Goal: Find specific page/section: Find specific page/section

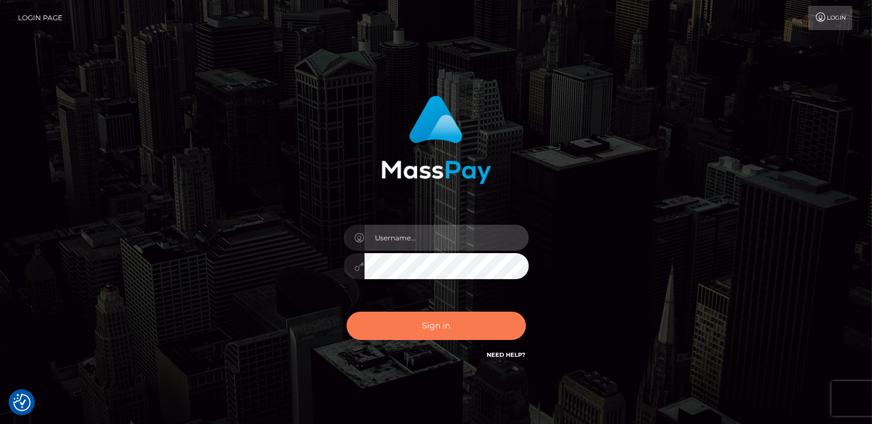
type input "catalinad"
click at [424, 322] on button "Sign in" at bounding box center [436, 325] width 179 height 28
type input "catalinad"
click at [457, 325] on button "Sign in" at bounding box center [436, 325] width 179 height 28
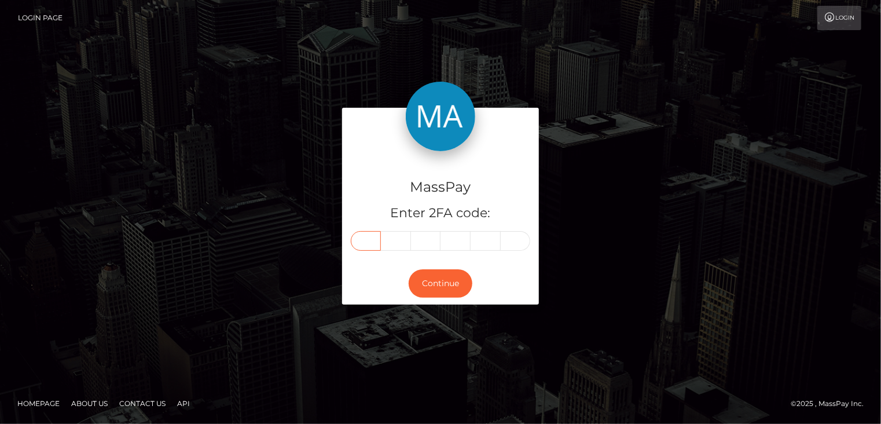
click at [366, 243] on input "text" at bounding box center [366, 241] width 30 height 20
type input "3"
type input "9"
type input "8"
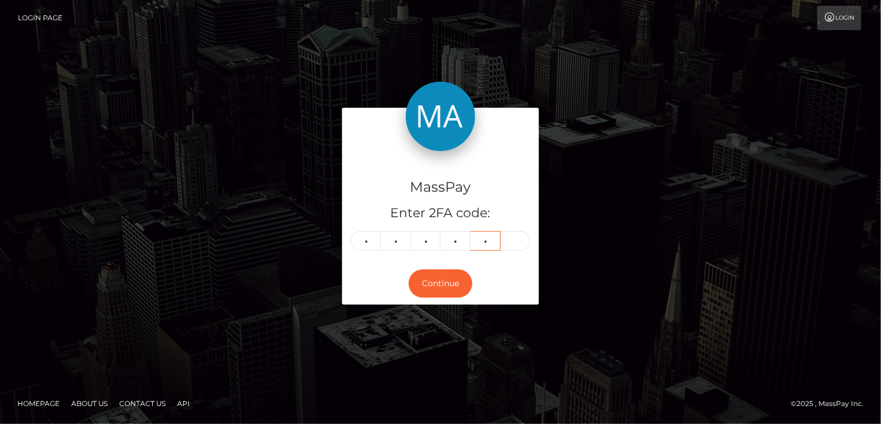
type input "5"
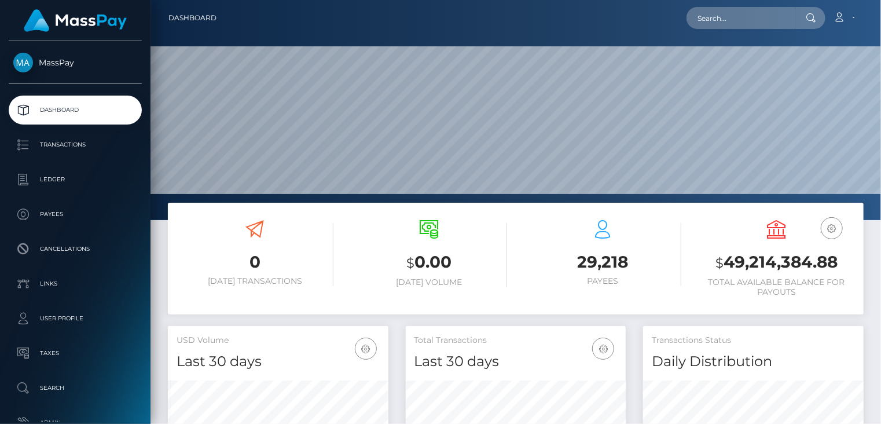
scroll to position [205, 220]
paste input "MSP5609eabbbfab2ce"
type input "MSP5609eabbbfab2ce"
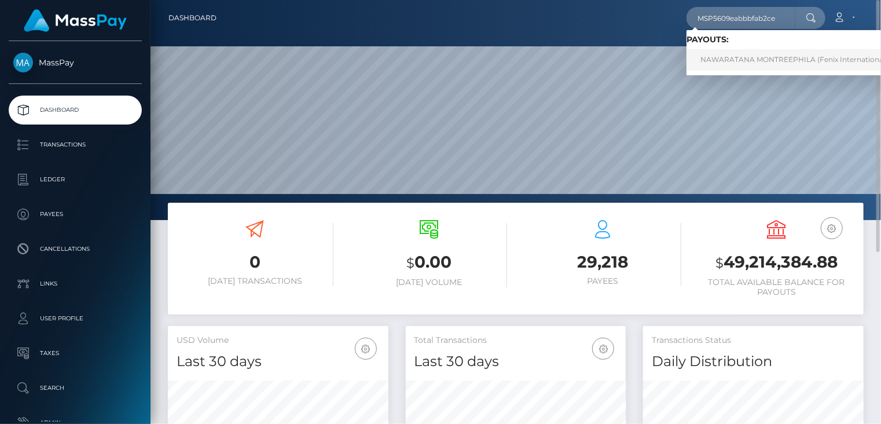
click at [745, 62] on link "NAWARATANA MONTREEPHILA (Fenix International Limited - )" at bounding box center [812, 59] width 250 height 21
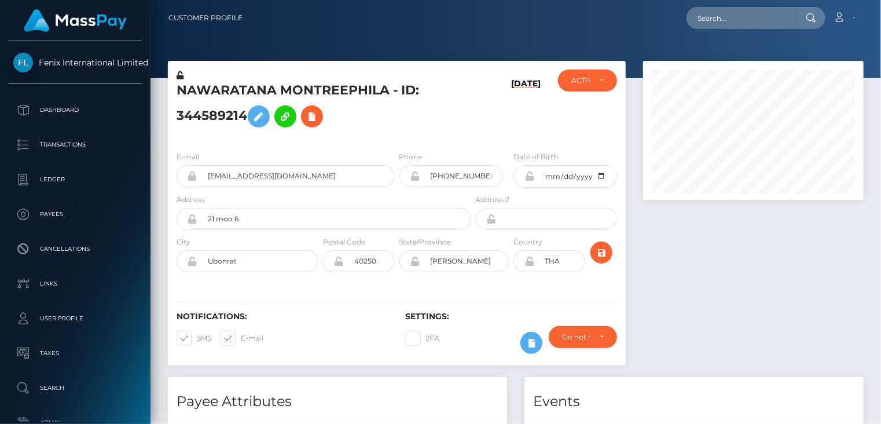
scroll to position [139, 220]
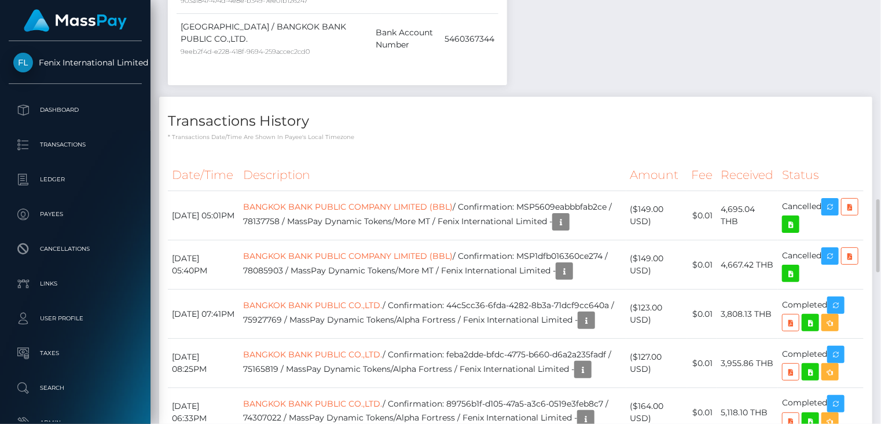
drag, startPoint x: 265, startPoint y: 212, endPoint x: 398, endPoint y: 212, distance: 132.6
click at [398, 212] on td "BANGKOK BANK PUBLIC COMPANY LIMITED (BBL) / Confirmation: MSP5609eabbbfab2ce / …" at bounding box center [432, 215] width 387 height 49
copy td "MSP5609eabbbfab2ce / 78137758"
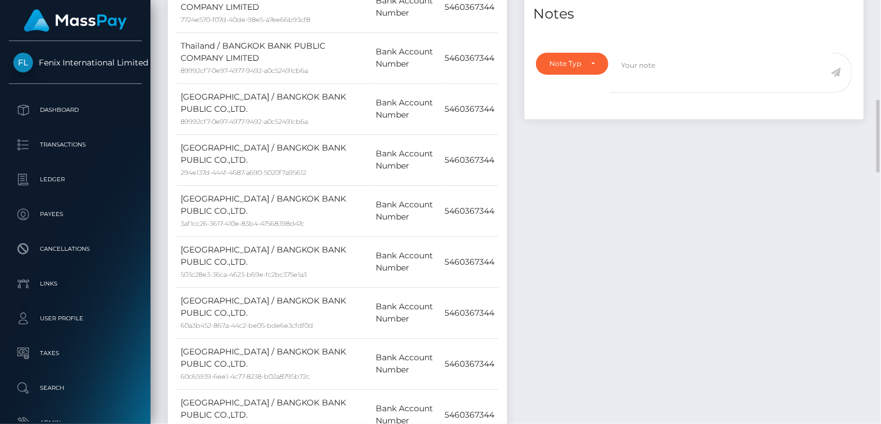
scroll to position [0, 0]
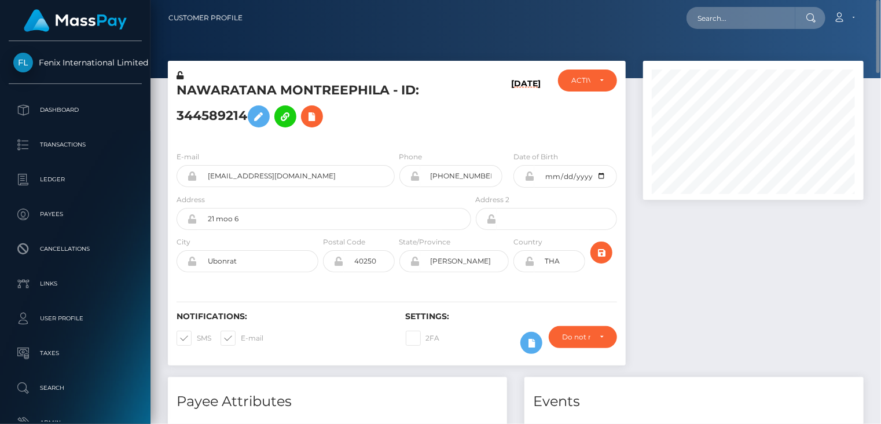
click at [251, 86] on h5 "NAWARATANA MONTREEPHILA - ID: 344589214" at bounding box center [321, 108] width 288 height 52
copy h5 "NAWARATANA MONTREEPHILA - ID: 344589214"
paste input "MSP261e3d9ce49669e"
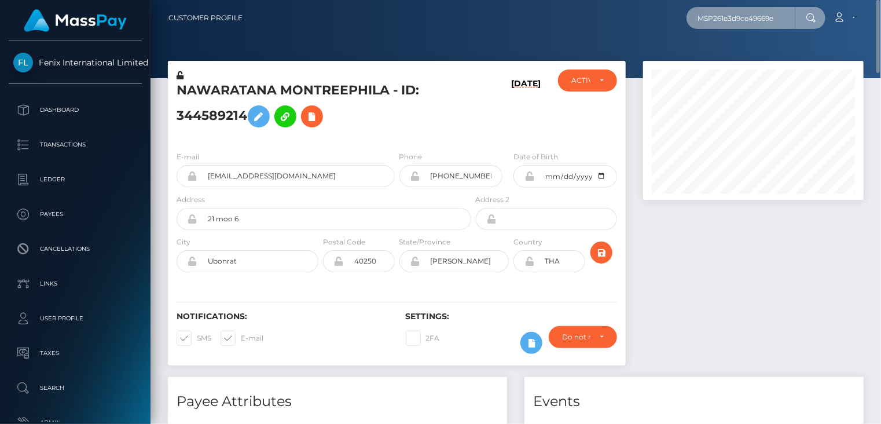
type input "MSP261e3d9ce49669e"
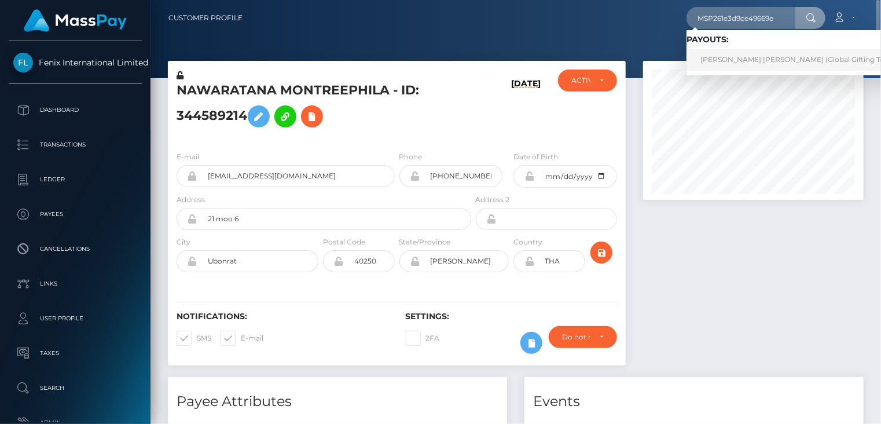
click at [728, 54] on link "MARIA JOSE PINEDA MURILLO (Global Gifting Technologies Inc - Throne)" at bounding box center [835, 59] width 296 height 21
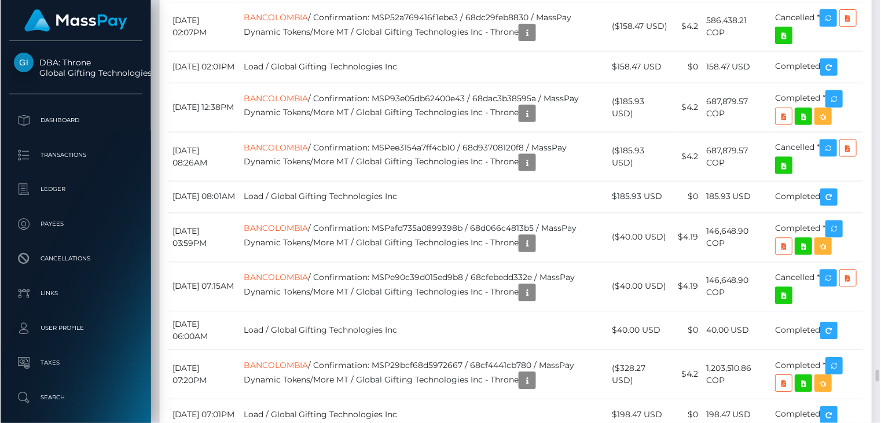
scroll to position [6565, 0]
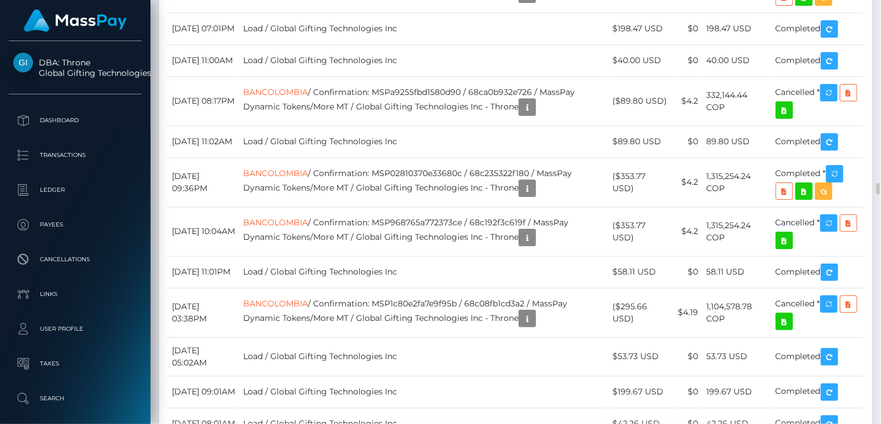
copy td "MSP261e3d9ce49669e"
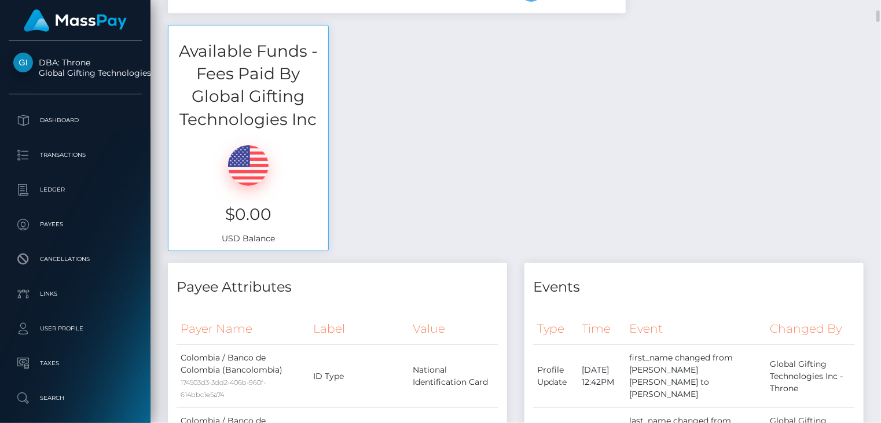
scroll to position [0, 0]
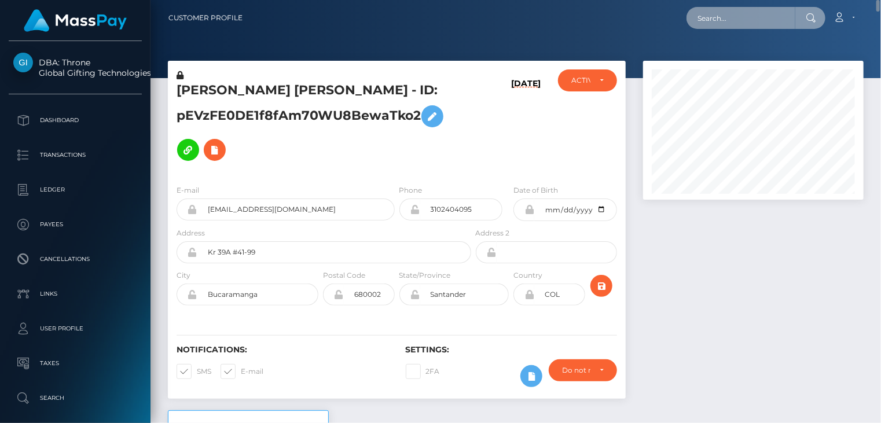
paste input "MSP71cbdc4930ce4ea"
type input "MSP71cbdc4930ce4ea"
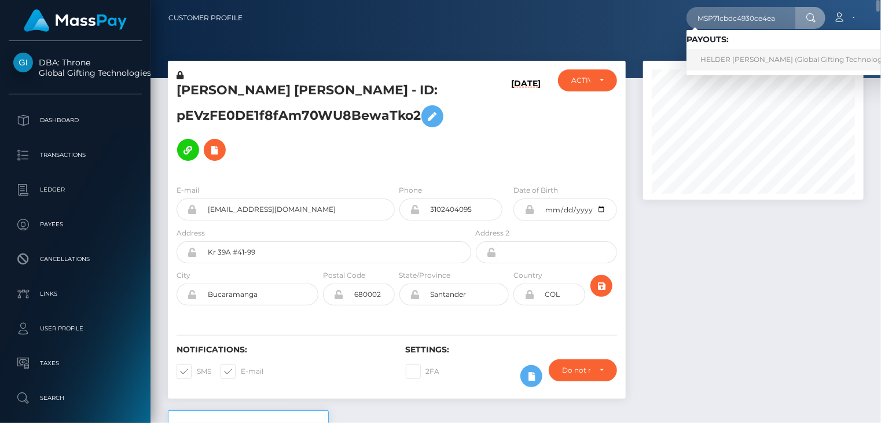
drag, startPoint x: 746, startPoint y: 63, endPoint x: 732, endPoint y: 63, distance: 13.9
click at [746, 63] on link "HELDER JAMES LOZANO GONZALEZ (Global Gifting Technologies Inc - Throne)" at bounding box center [819, 59] width 265 height 21
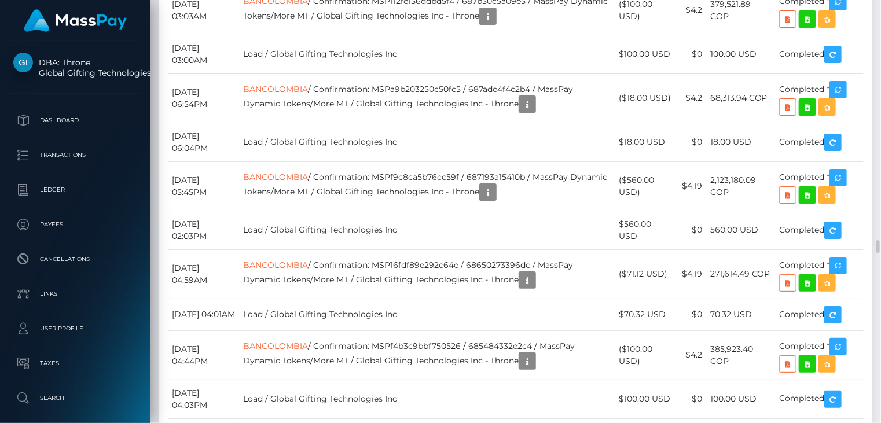
scroll to position [578813, 578731]
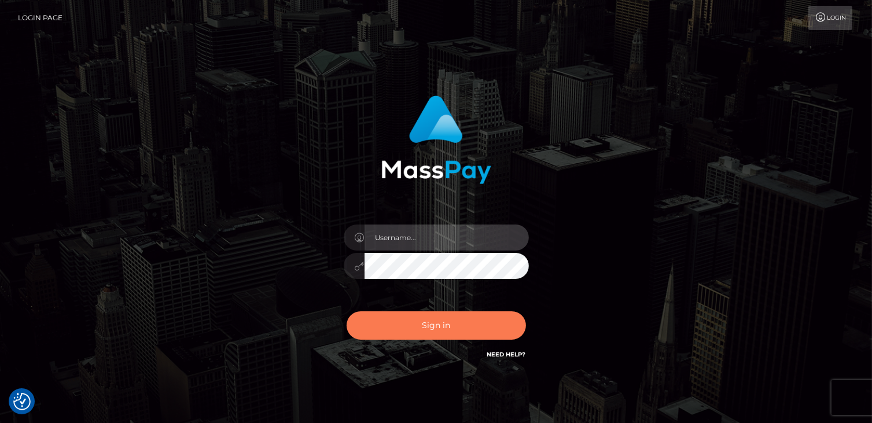
type input "catalinad"
click at [443, 320] on button "Sign in" at bounding box center [436, 325] width 179 height 28
type input "catalinad"
click at [412, 332] on button "Sign in" at bounding box center [436, 325] width 179 height 28
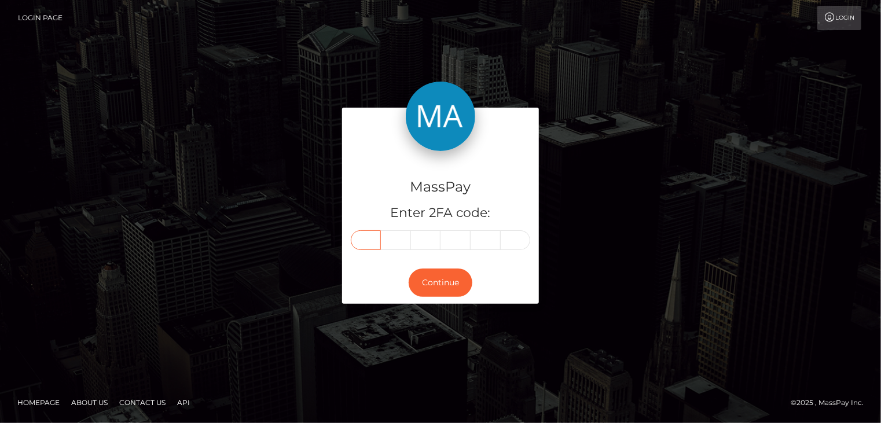
click at [368, 243] on input "text" at bounding box center [366, 240] width 30 height 20
type input "2"
type input "9"
type input "1"
type input "5"
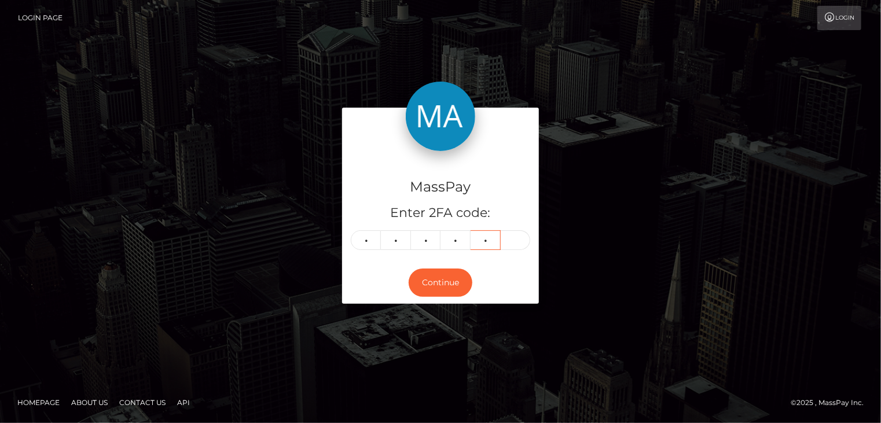
type input "3"
type input "8"
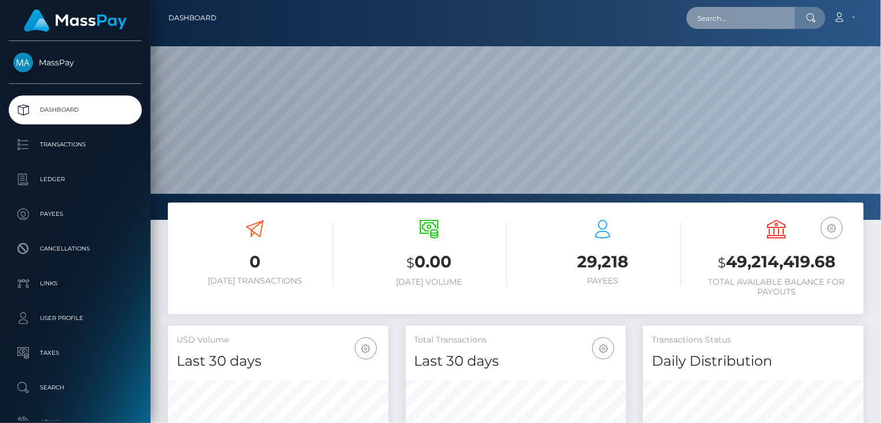
scroll to position [205, 220]
paste input "MSPb5ea62dee9f2303"
type input "MSPb5ea62dee9f2303"
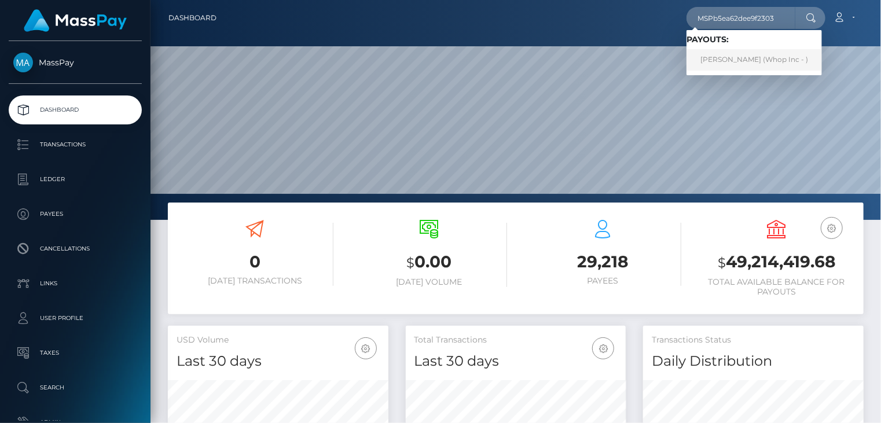
click at [724, 58] on link "HASSAN ALI (Whop Inc - )" at bounding box center [754, 59] width 135 height 21
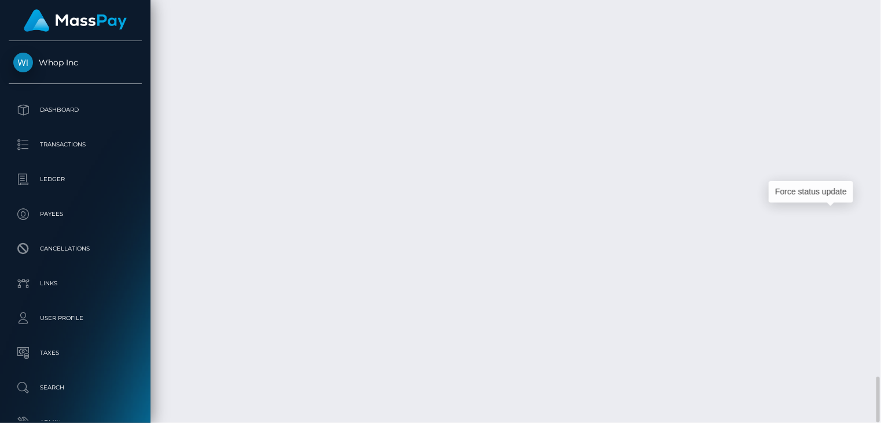
scroll to position [139, 220]
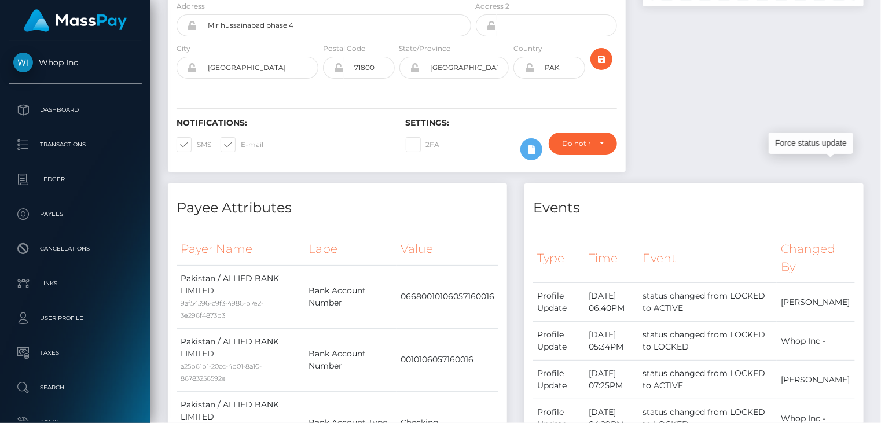
scroll to position [0, 0]
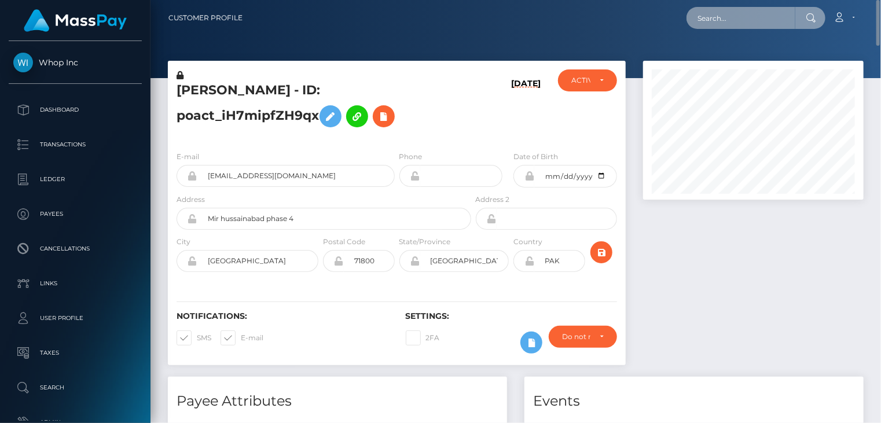
paste input "1092674"
type input "1092674"
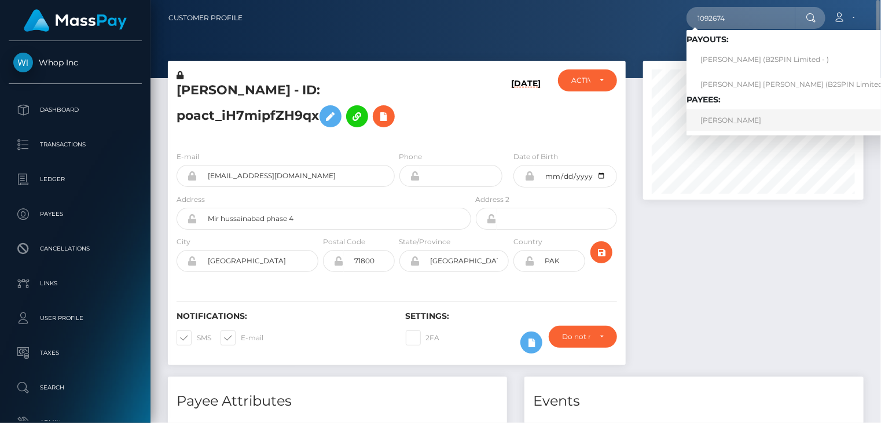
click at [735, 119] on link "DELFA FLORENTINO" at bounding box center [796, 119] width 219 height 21
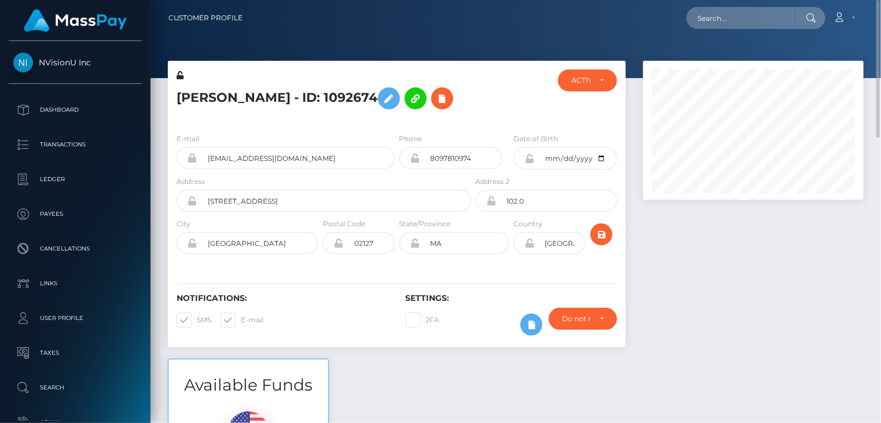
click at [332, 94] on h5 "DELFA FLORENTINO - ID: 1092674" at bounding box center [321, 99] width 288 height 34
copy h5 "DELFA FLORENTINO - ID: 1092674"
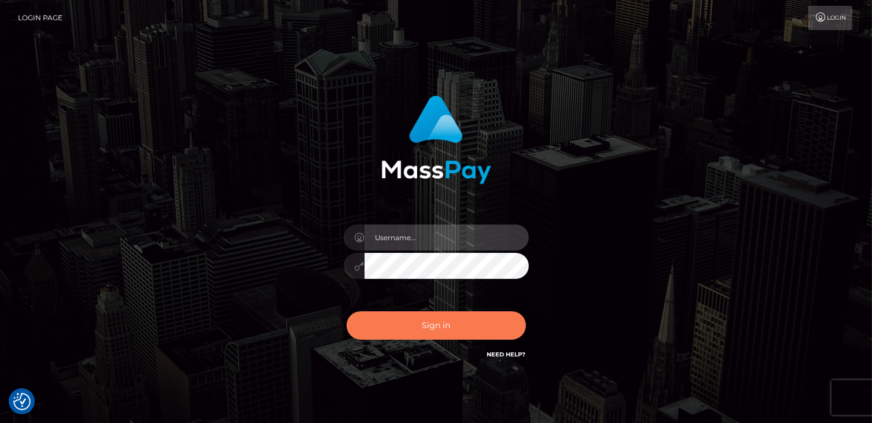
type input "catalinad"
click at [424, 332] on button "Sign in" at bounding box center [436, 325] width 179 height 28
type input "catalinad"
click at [431, 329] on button "Sign in" at bounding box center [436, 325] width 179 height 28
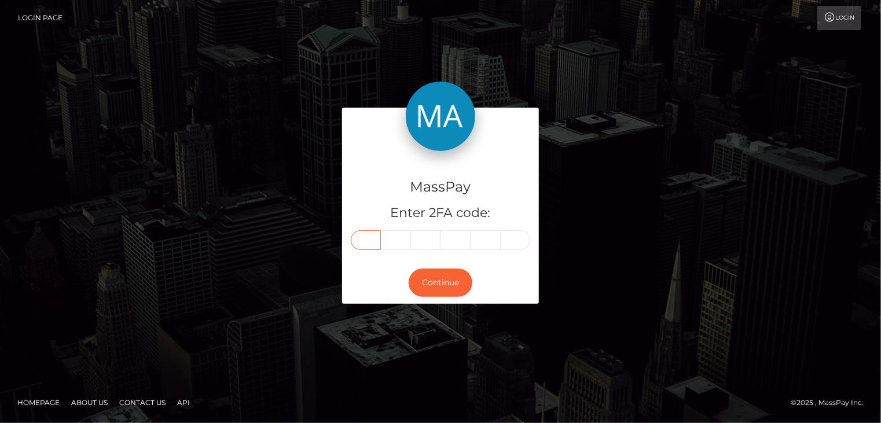
click at [365, 232] on input "text" at bounding box center [366, 240] width 30 height 20
type input "2"
type input "8"
type input "1"
type input "4"
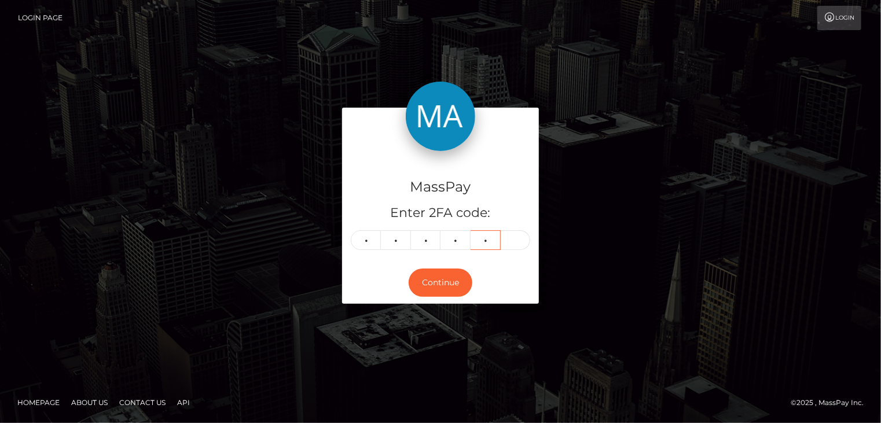
type input "1"
type input "4"
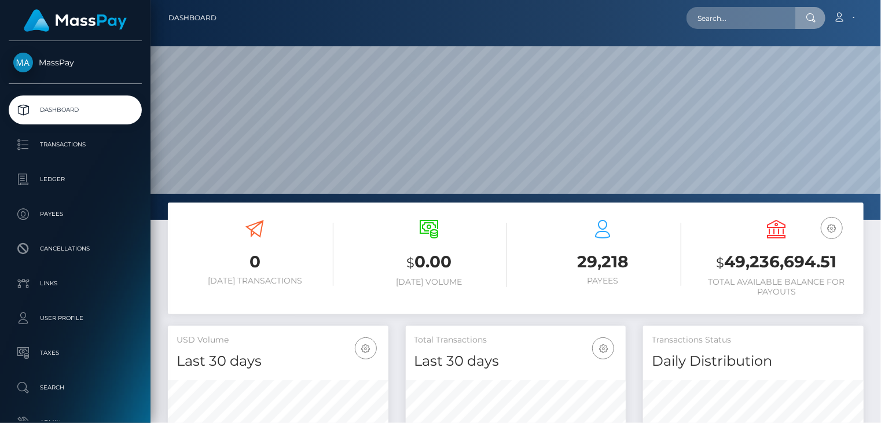
scroll to position [205, 220]
type input "poact_R9NRvIABMpro"
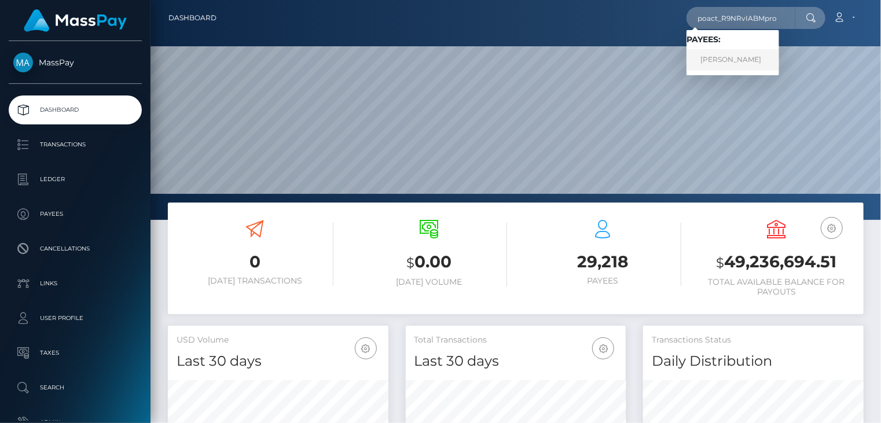
click at [742, 61] on link "Jayden Bioh" at bounding box center [733, 59] width 93 height 21
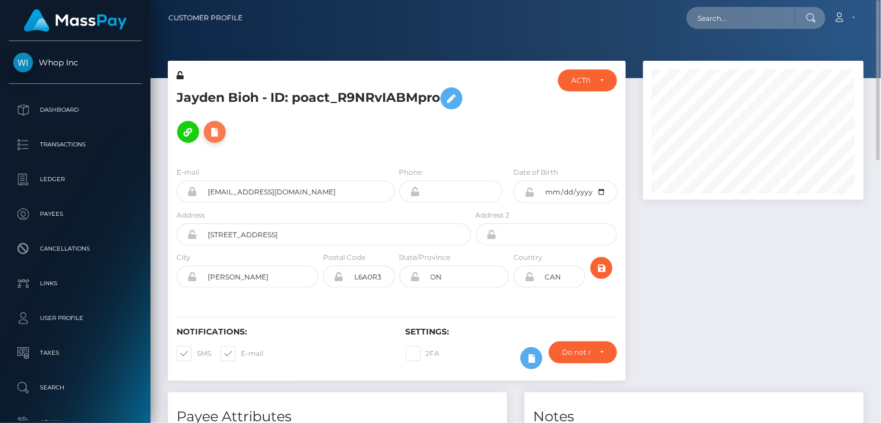
click at [222, 125] on icon at bounding box center [215, 132] width 14 height 14
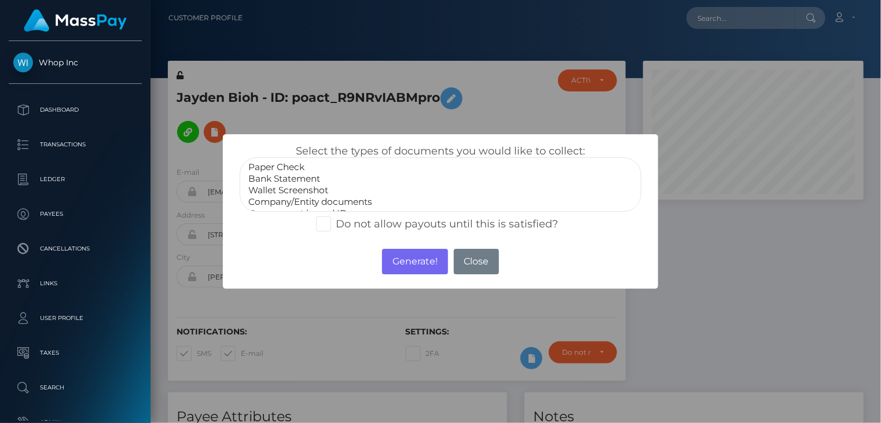
scroll to position [23, 0]
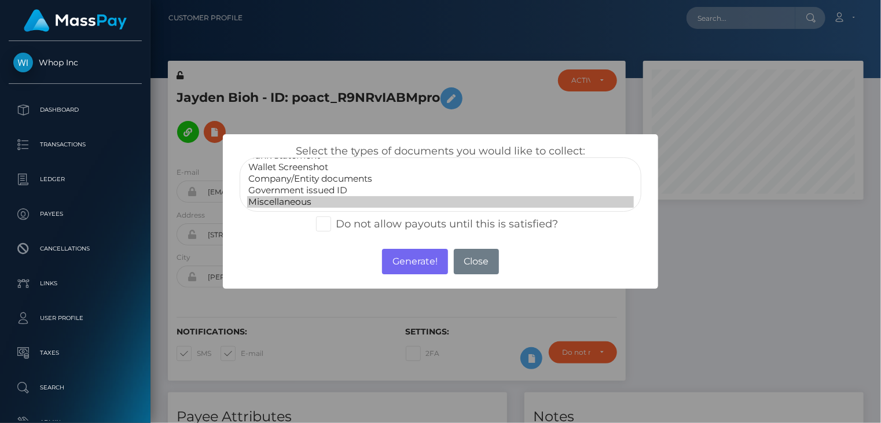
click at [327, 197] on option "Miscellaneous" at bounding box center [440, 202] width 387 height 12
select select "Government issued ID"
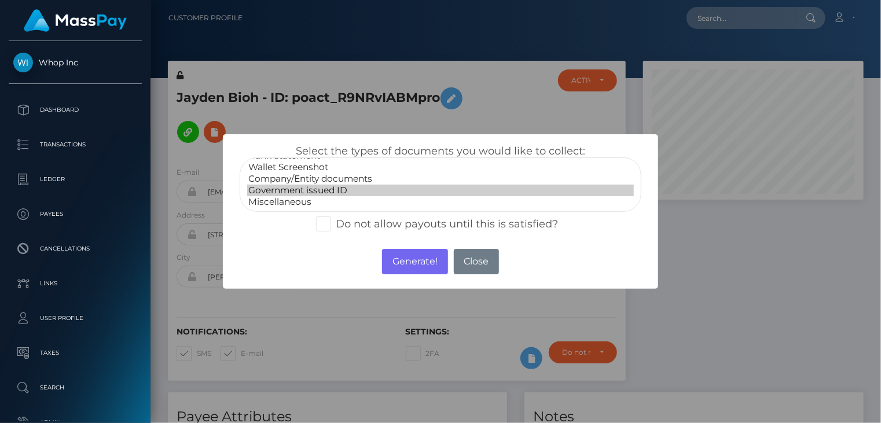
click at [329, 189] on option "Government issued ID" at bounding box center [440, 191] width 387 height 12
click at [413, 265] on button "Generate!" at bounding box center [414, 261] width 65 height 25
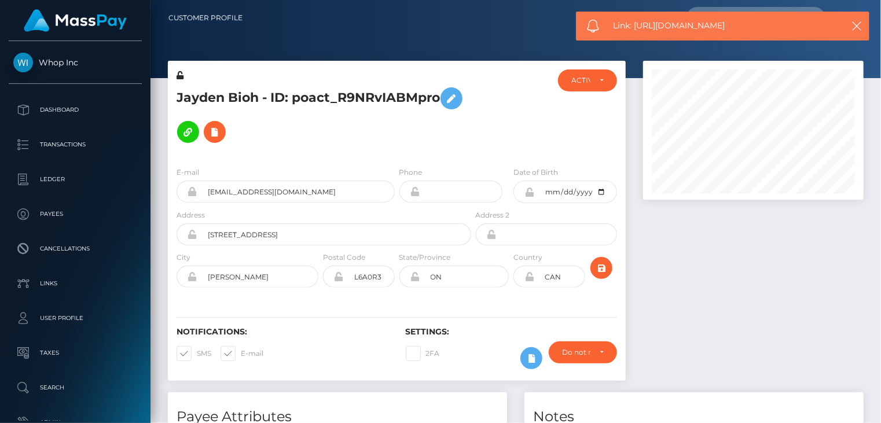
click at [646, 24] on span "Link: https://l.maspay.io/KlxXI" at bounding box center [723, 26] width 218 height 12
drag, startPoint x: 644, startPoint y: 26, endPoint x: 637, endPoint y: 27, distance: 7.0
click at [637, 27] on span "Link: https://l.maspay.io/KlxXI" at bounding box center [723, 26] width 218 height 12
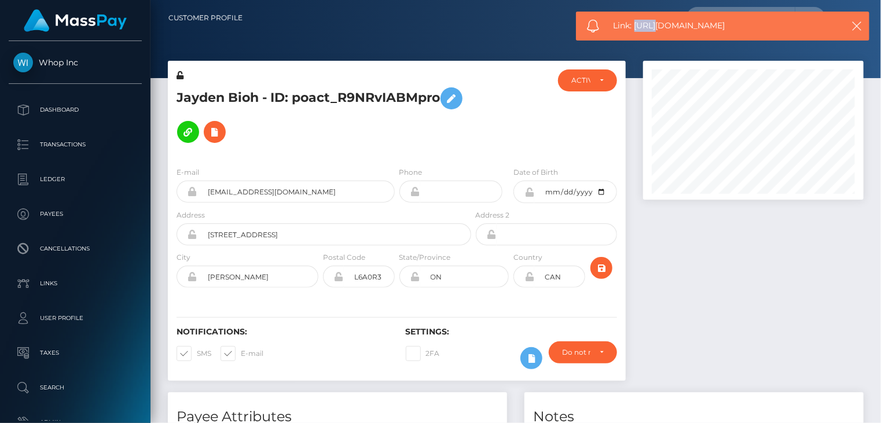
click at [637, 27] on span "Link: https://l.maspay.io/KlxXI" at bounding box center [723, 26] width 218 height 12
copy span "Link: https://l.maspay.io/KlxXI"
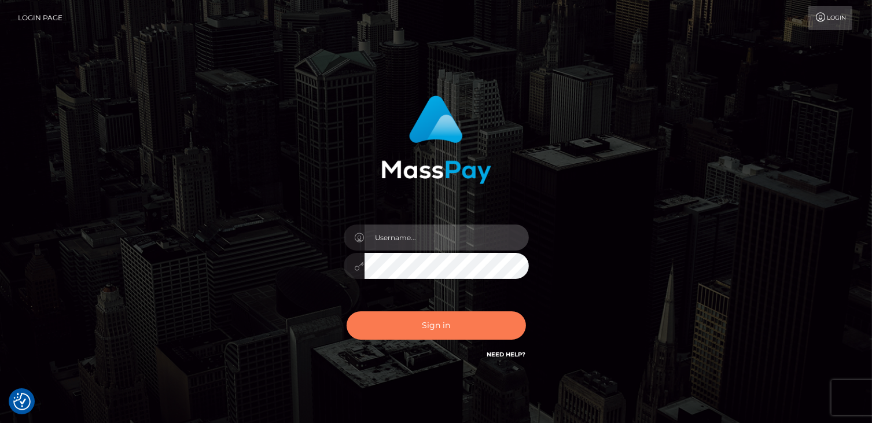
type input "catalinad"
click at [464, 336] on button "Sign in" at bounding box center [436, 325] width 179 height 28
type input "catalinad"
click at [444, 322] on button "Sign in" at bounding box center [436, 325] width 179 height 28
type input "catalinad"
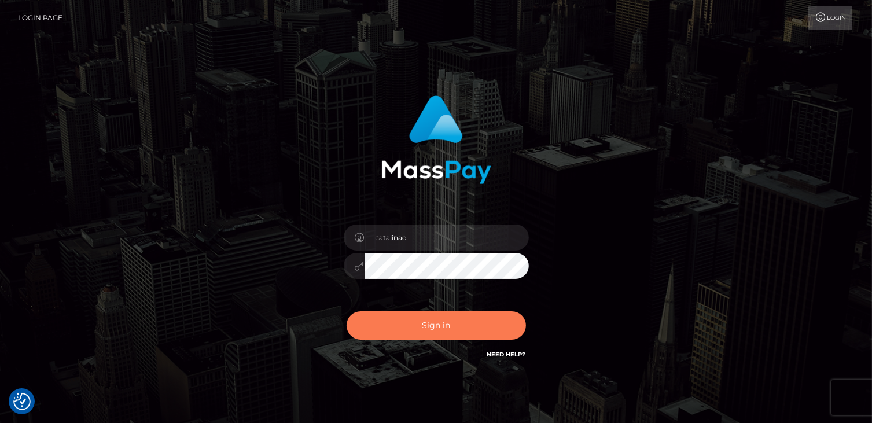
click at [430, 330] on button "Sign in" at bounding box center [436, 325] width 179 height 28
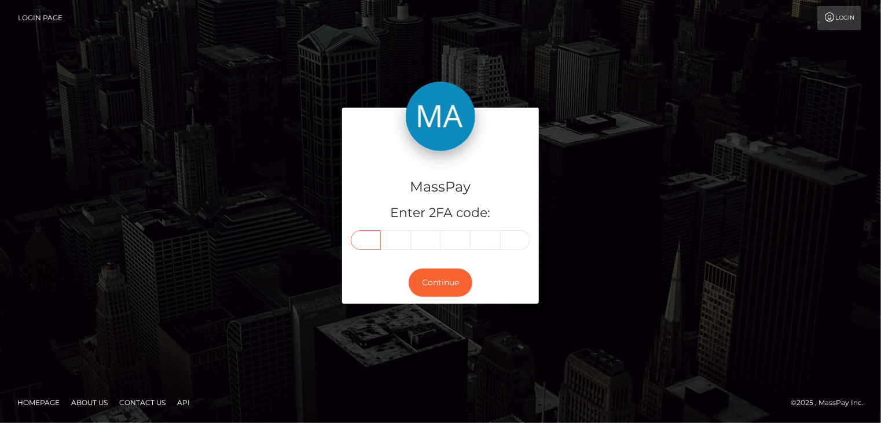
click at [366, 241] on input "text" at bounding box center [366, 240] width 30 height 20
type input "2"
type input "5"
type input "0"
type input "8"
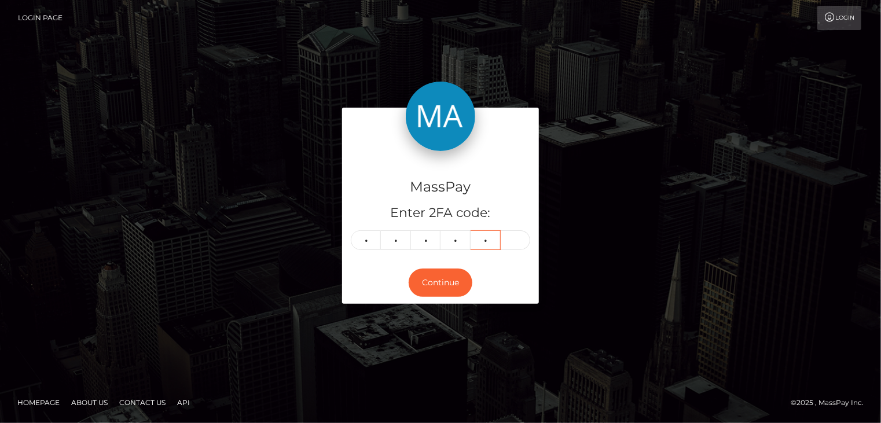
type input "1"
type input "5"
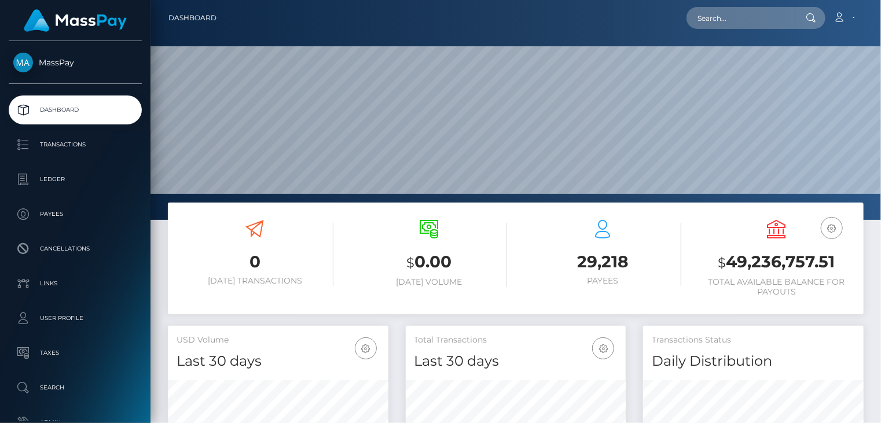
scroll to position [205, 220]
paste input "644394"
type input "644394"
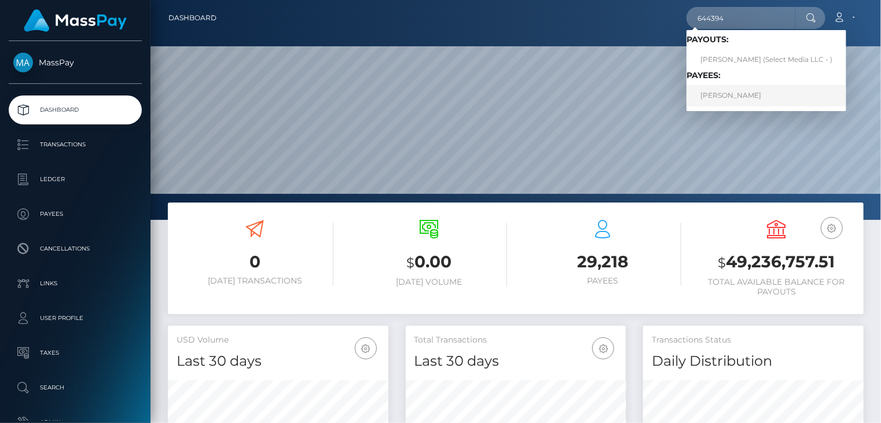
click at [725, 100] on link "[PERSON_NAME]" at bounding box center [767, 95] width 160 height 21
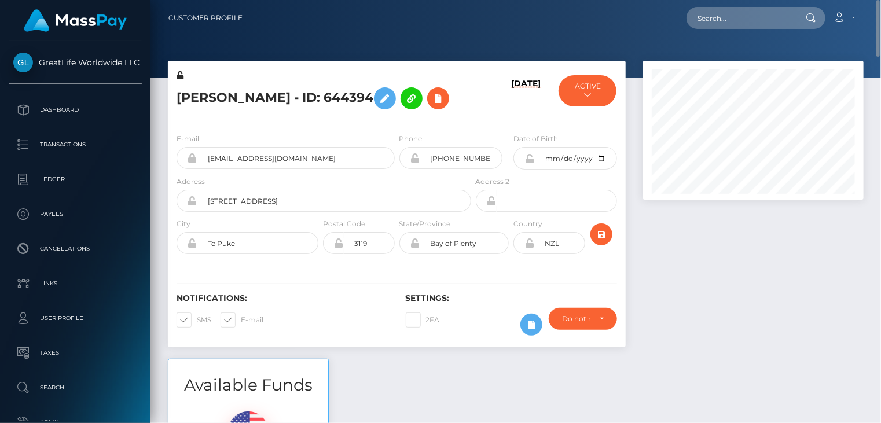
click at [276, 102] on h5 "[PERSON_NAME] - ID: 644394" at bounding box center [321, 99] width 288 height 34
click at [276, 102] on h5 "Philip Booth - ID: 644394" at bounding box center [321, 99] width 288 height 34
copy h5 "Philip Booth - ID: 644394"
paste input "44298"
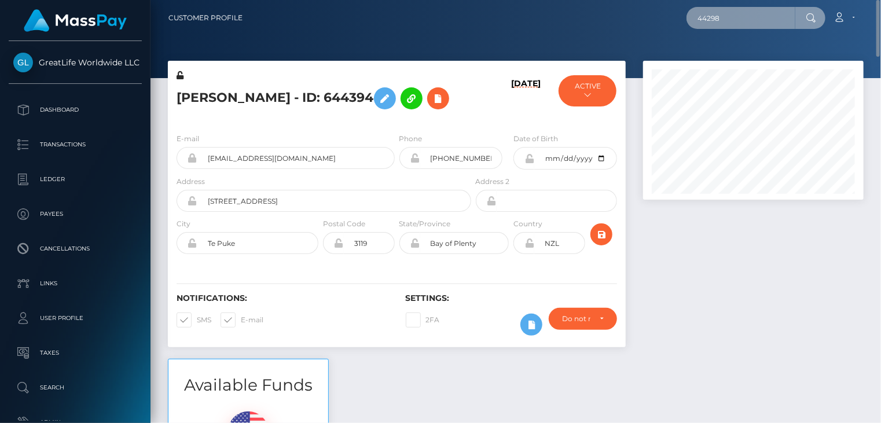
type input "44298"
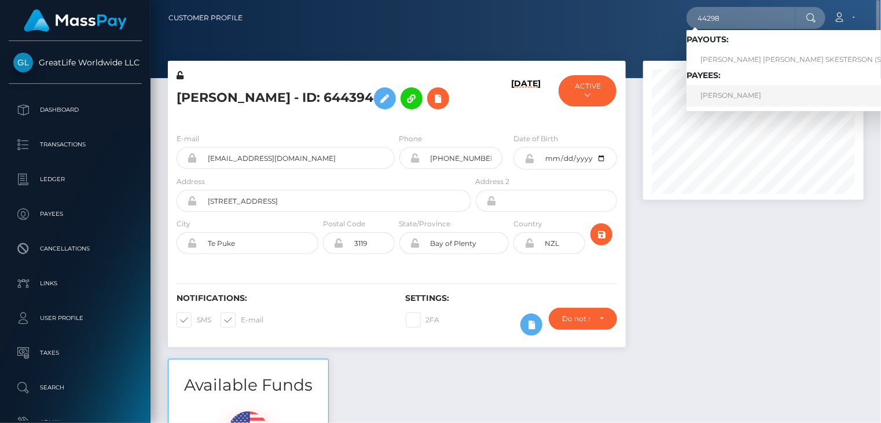
drag, startPoint x: 730, startPoint y: 97, endPoint x: 501, endPoint y: 163, distance: 238.0
click at [730, 97] on link "Clayton Eddins" at bounding box center [823, 95] width 272 height 21
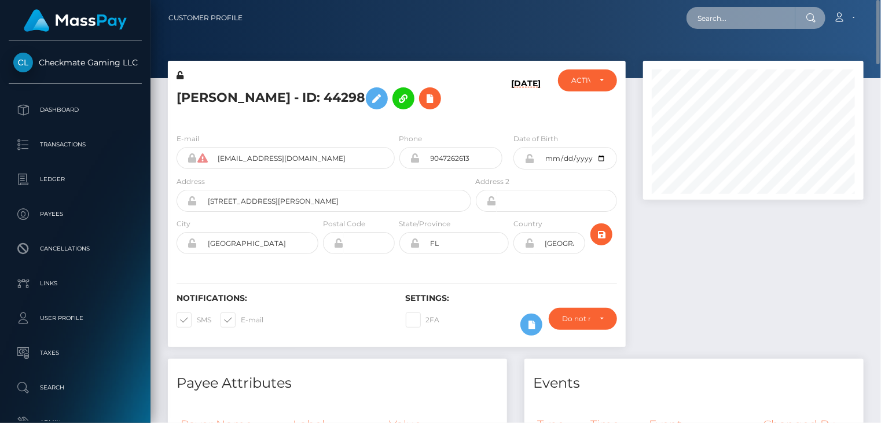
paste input "poact_32sgY3BvPYL0"
type input "poact_32sgY3BvPYL0"
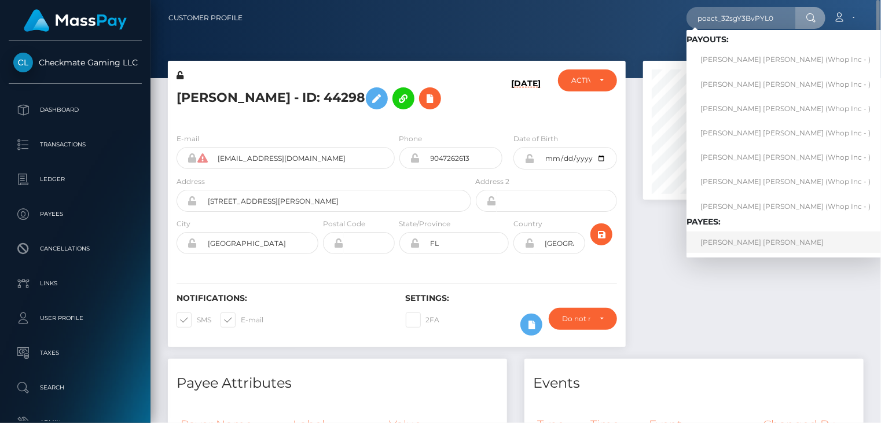
click at [713, 239] on link "BRYANT TYLER WALLACE" at bounding box center [786, 242] width 198 height 21
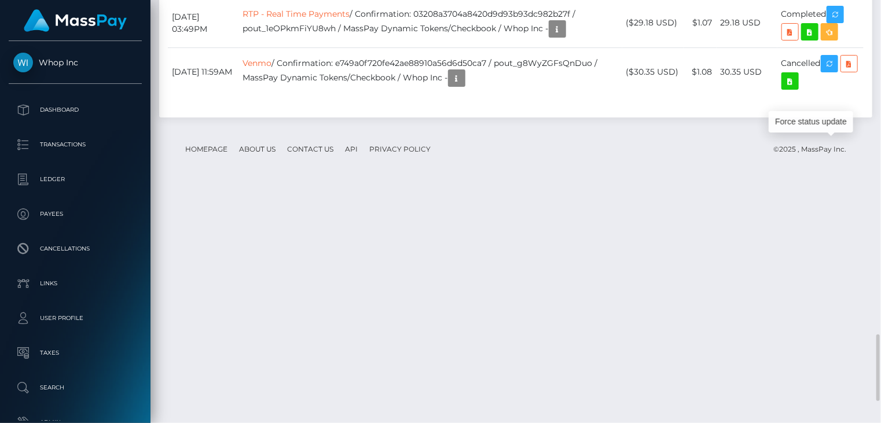
scroll to position [139, 220]
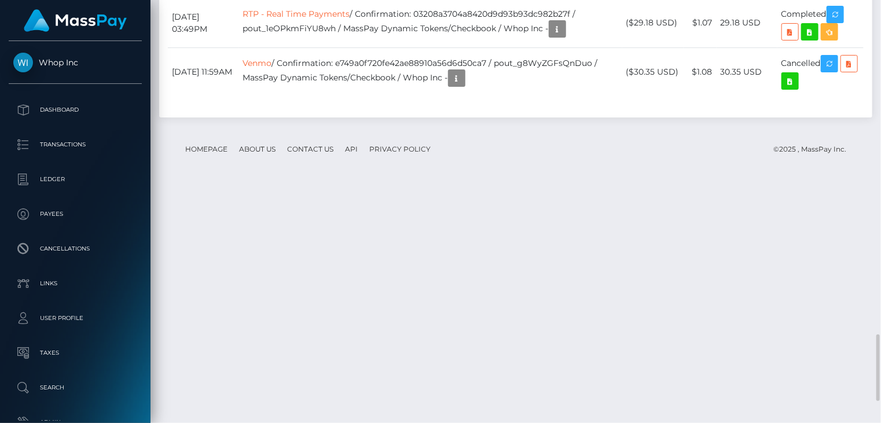
copy td "oste7jy7806e"
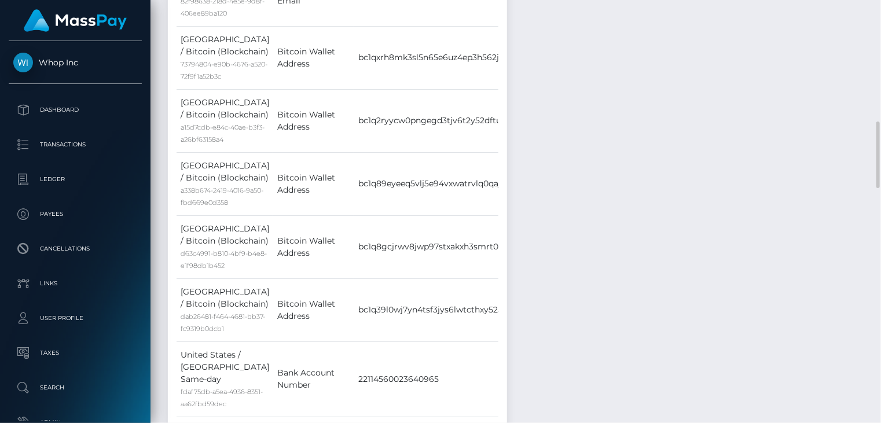
scroll to position [0, 0]
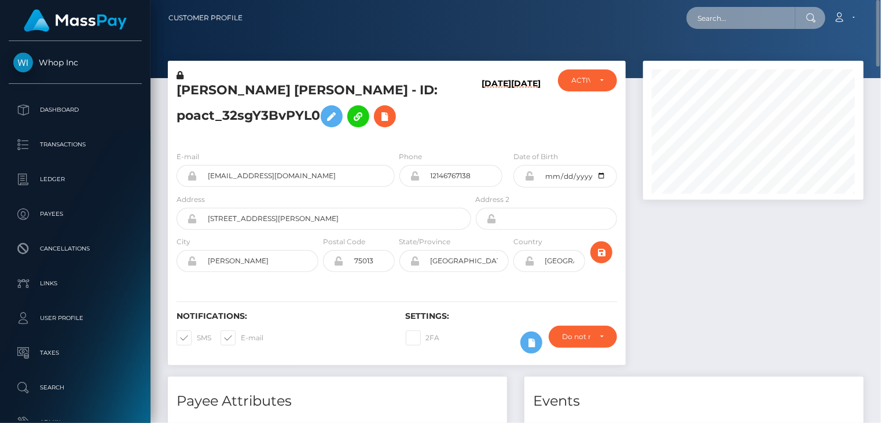
paste input "poact_HRDLE40Avgb7"
type input "poact_HRDLE40Avgb7"
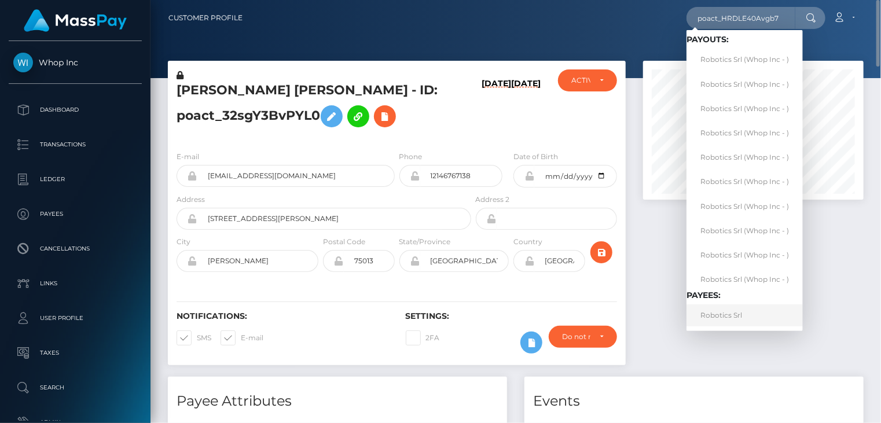
click at [714, 317] on link "Robotics Srl" at bounding box center [745, 315] width 116 height 21
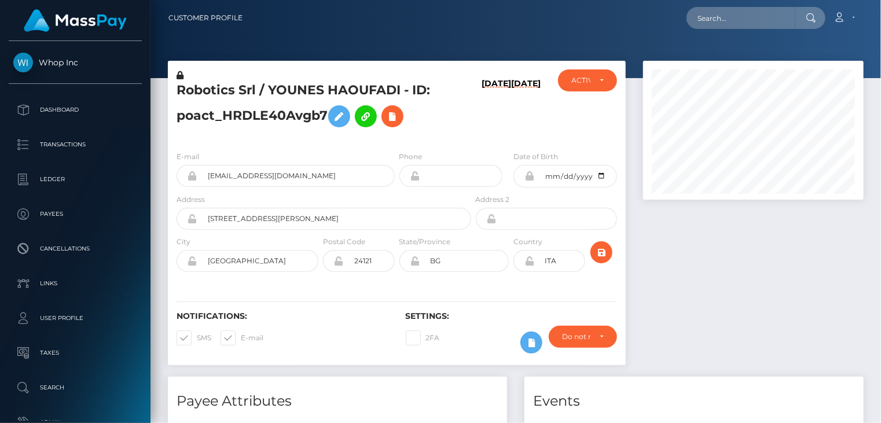
scroll to position [139, 220]
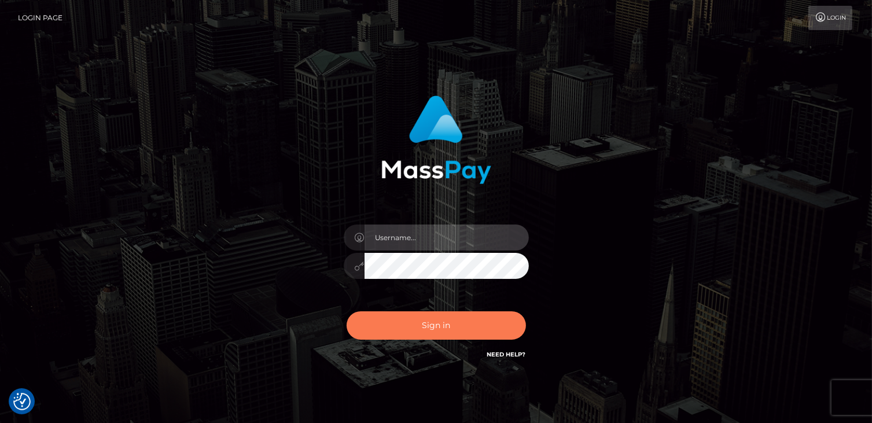
type input "catalinad"
click at [429, 318] on button "Sign in" at bounding box center [436, 325] width 179 height 28
type input "catalinad"
click at [419, 312] on button "Sign in" at bounding box center [436, 325] width 179 height 28
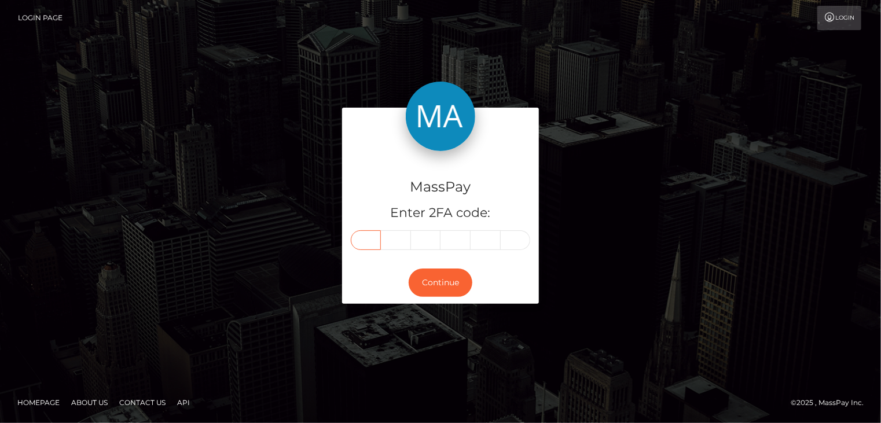
click at [361, 240] on input "text" at bounding box center [366, 240] width 30 height 20
type input "0"
type input "4"
type input "2"
type input "6"
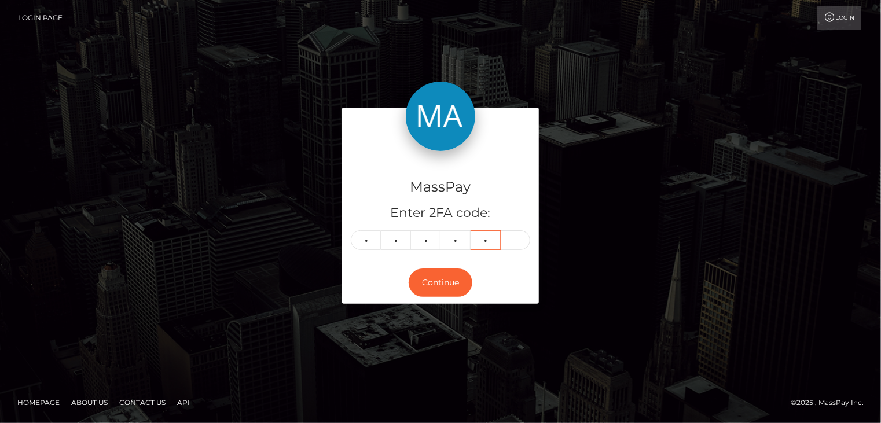
type input "1"
type input "6"
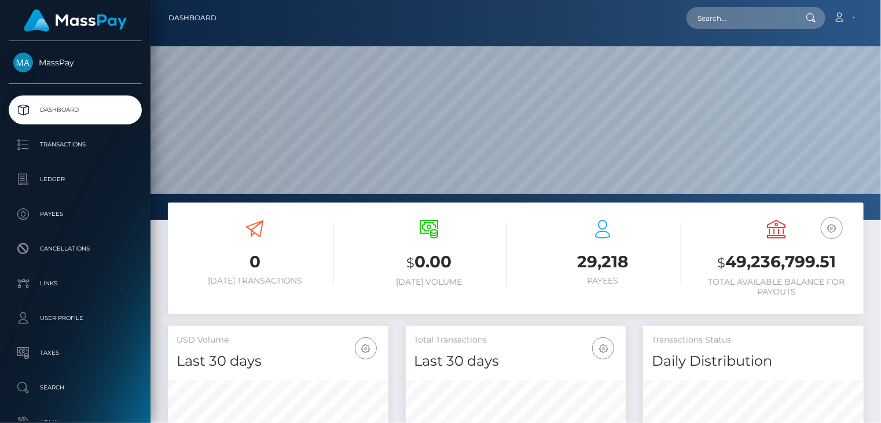
scroll to position [205, 220]
paste input "poact_HRDLE40Avgb7"
type input "poact_HRDLE40Avgb7"
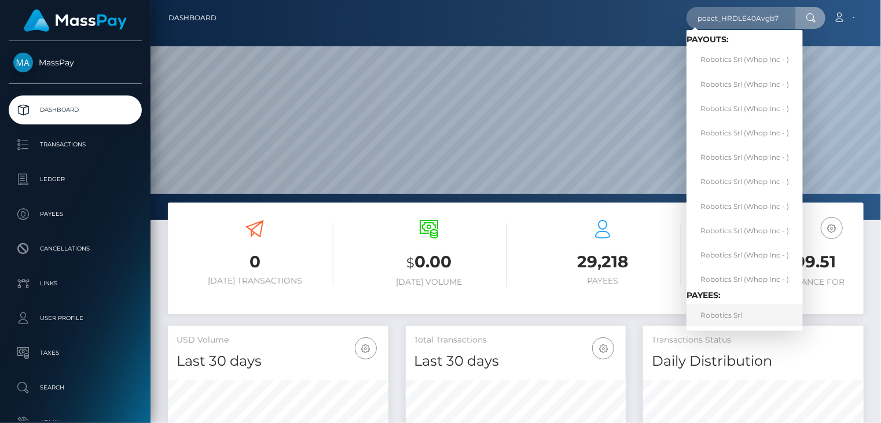
click at [734, 311] on link "Robotics Srl" at bounding box center [745, 315] width 116 height 21
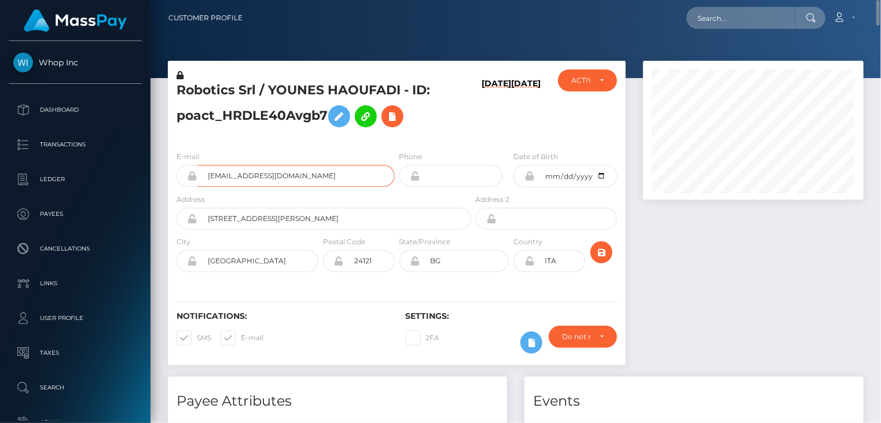
click at [255, 177] on input "[EMAIL_ADDRESS][DOMAIN_NAME]" at bounding box center [295, 176] width 197 height 22
click at [255, 177] on input "mauro.pirazzoli1+489a5cd488@gmail.com" at bounding box center [295, 176] width 197 height 22
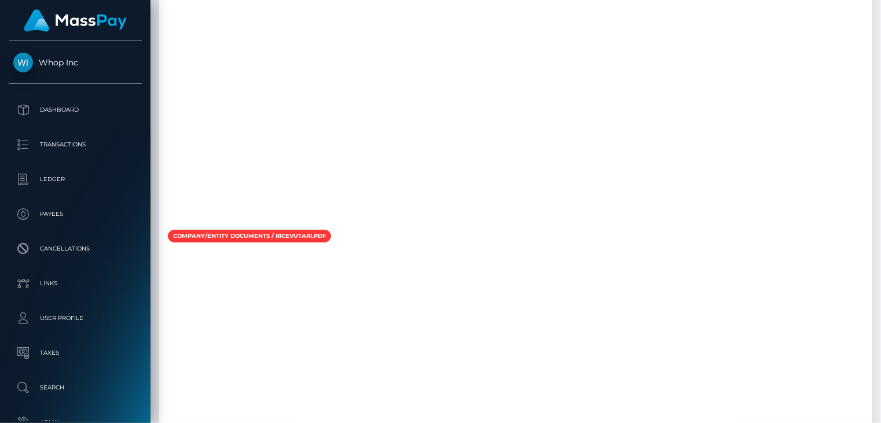
scroll to position [4056, 0]
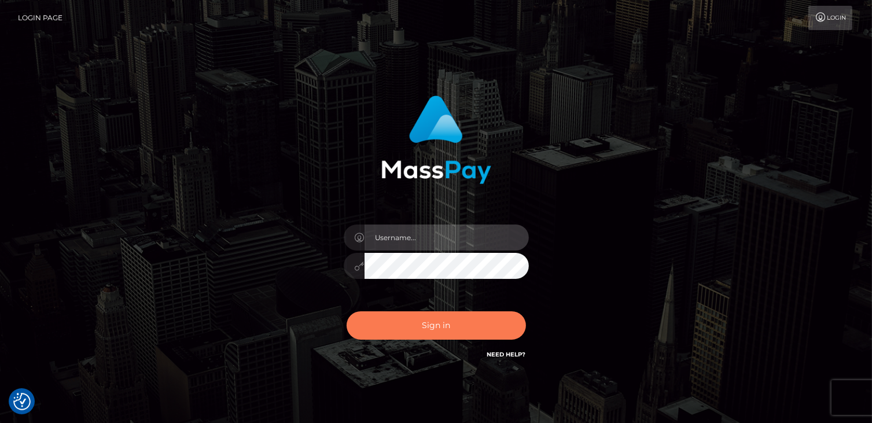
type input "catalinad"
click at [408, 321] on button "Sign in" at bounding box center [436, 325] width 179 height 28
type input "catalinad"
click at [397, 325] on button "Sign in" at bounding box center [436, 325] width 179 height 28
type input "catalinad"
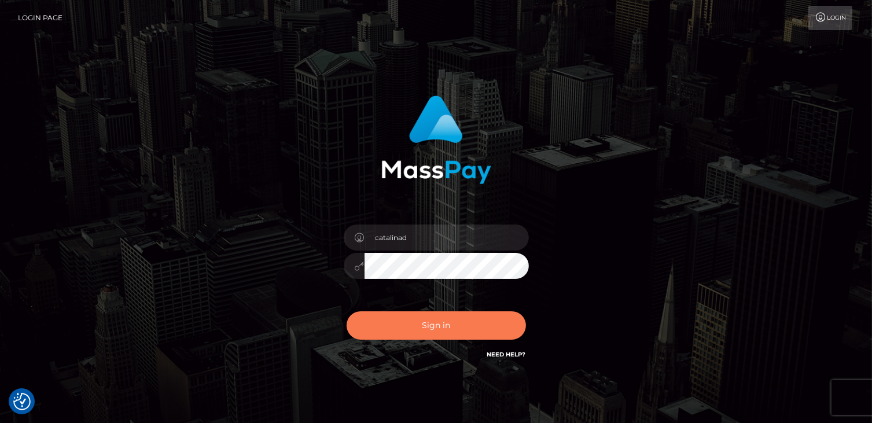
click at [410, 328] on button "Sign in" at bounding box center [436, 325] width 179 height 28
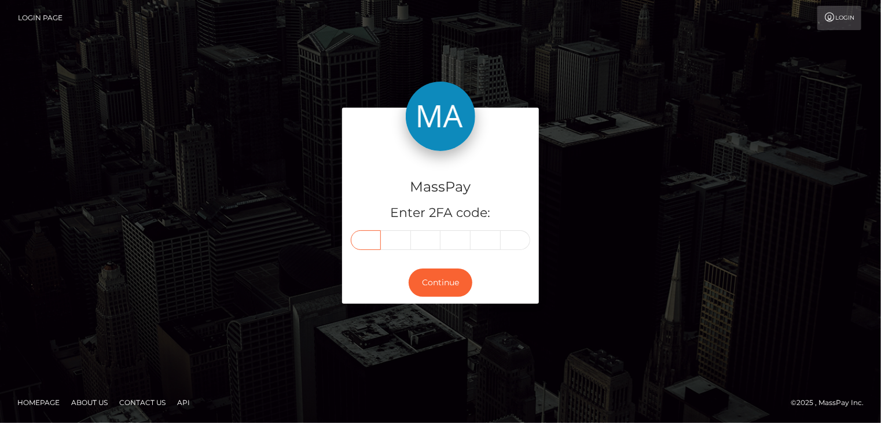
click at [366, 239] on input "text" at bounding box center [366, 240] width 30 height 20
type input "9"
type input "1"
type input "0"
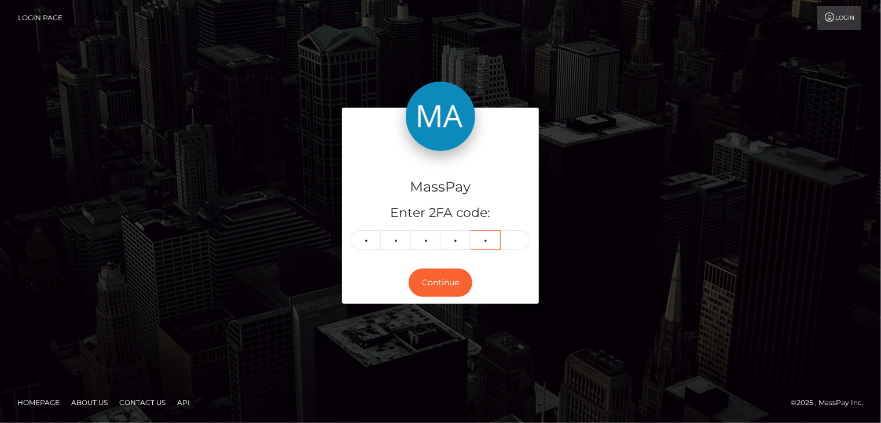
type input "6"
type input "7"
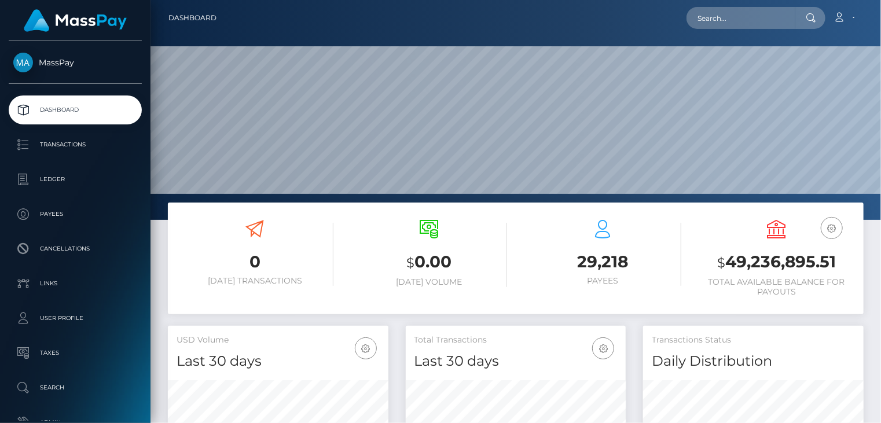
scroll to position [205, 220]
paste input "poact_LV7xMYJZ8riL"
type input "poact_LV7xMYJZ8riL"
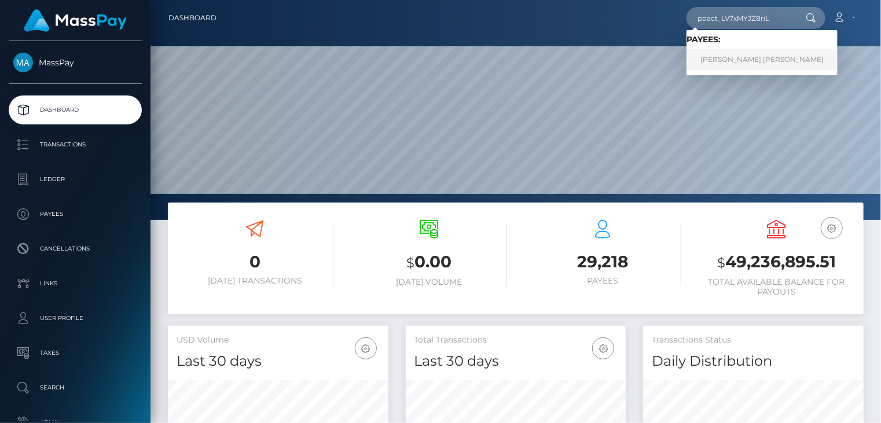
click at [740, 65] on link "Hashim Zeeshan Alvi" at bounding box center [762, 59] width 151 height 21
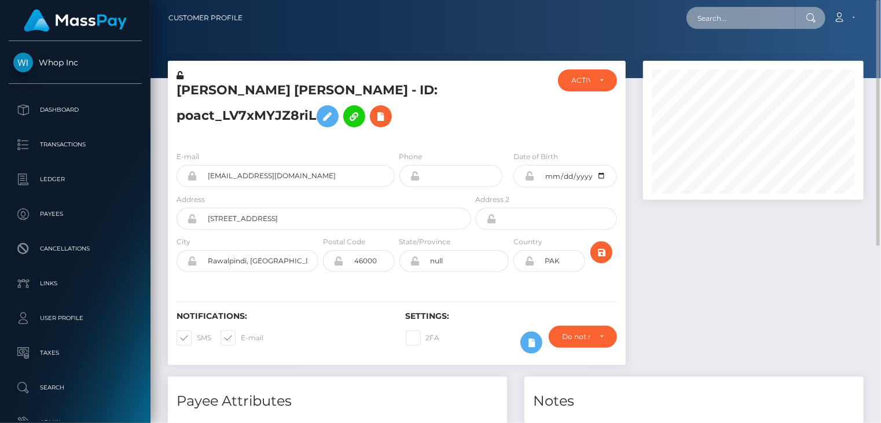
paste input "mcluck-1964970234"
type input "mcluck-1964970234"
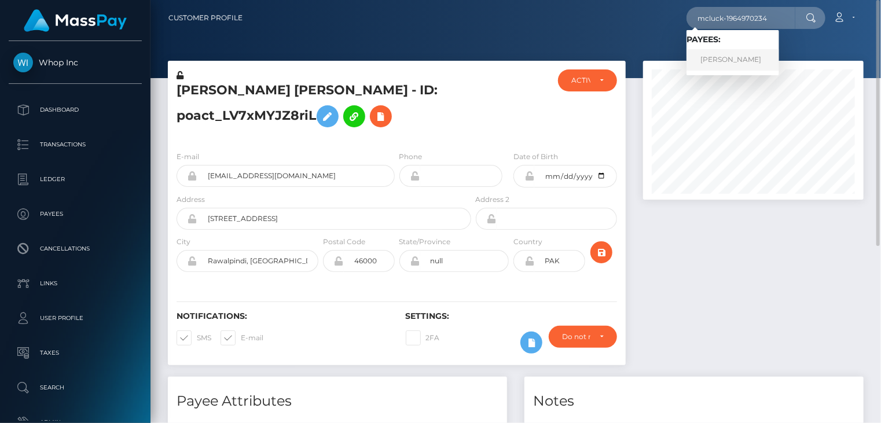
click at [735, 67] on link "[PERSON_NAME]" at bounding box center [733, 59] width 93 height 21
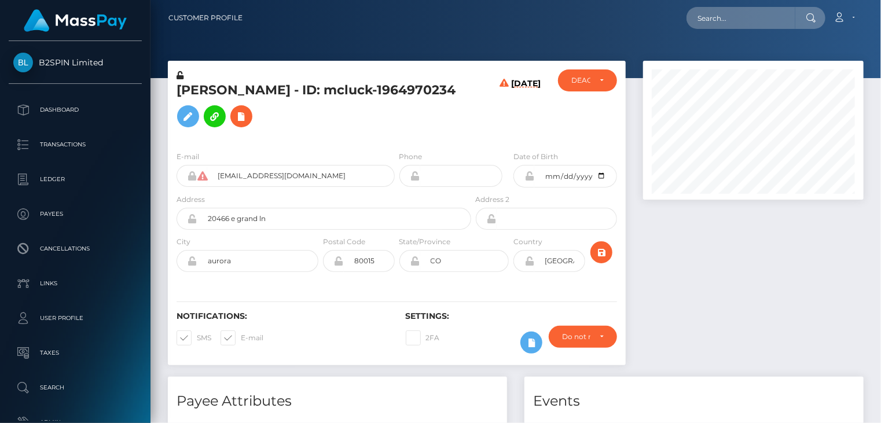
scroll to position [139, 220]
click at [234, 124] on icon at bounding box center [241, 116] width 14 height 14
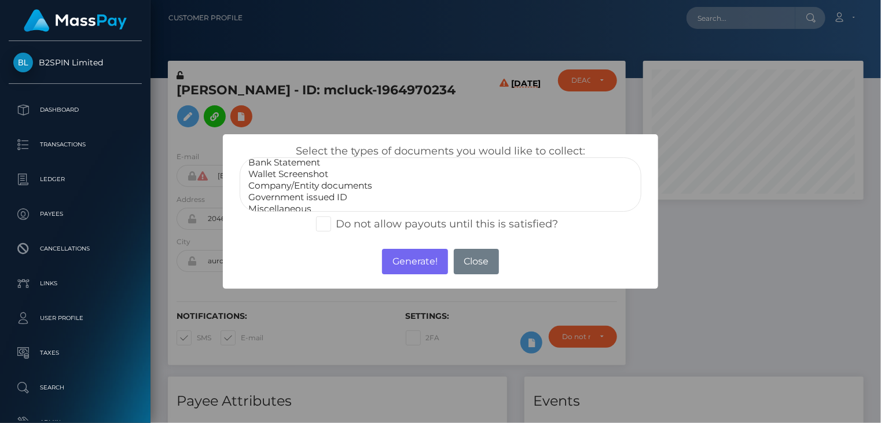
scroll to position [23, 0]
select select "Government issued ID"
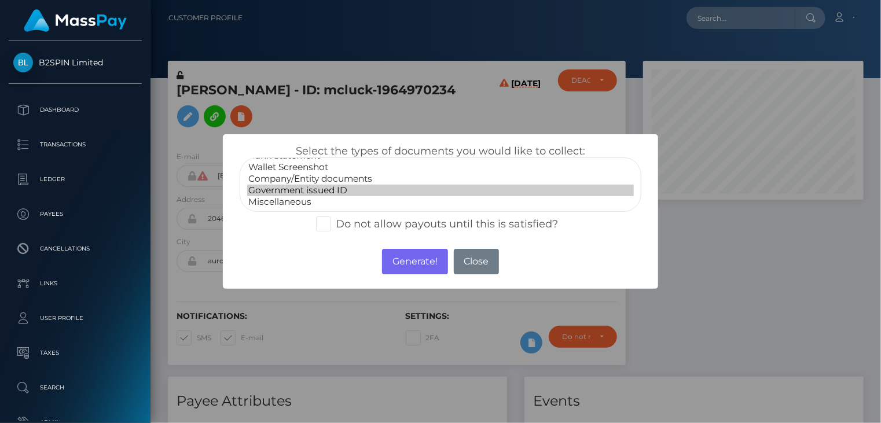
click at [327, 188] on option "Government issued ID" at bounding box center [440, 191] width 387 height 12
click at [391, 267] on button "Generate!" at bounding box center [414, 261] width 65 height 25
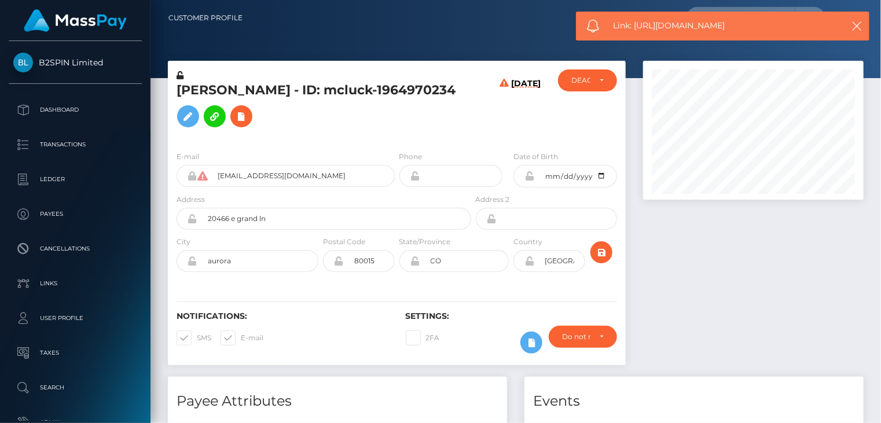
click at [680, 21] on span "Link: https://l.maspay.io/nlceY" at bounding box center [723, 26] width 218 height 12
copy span "Link: https://l.maspay.io/nlceY"
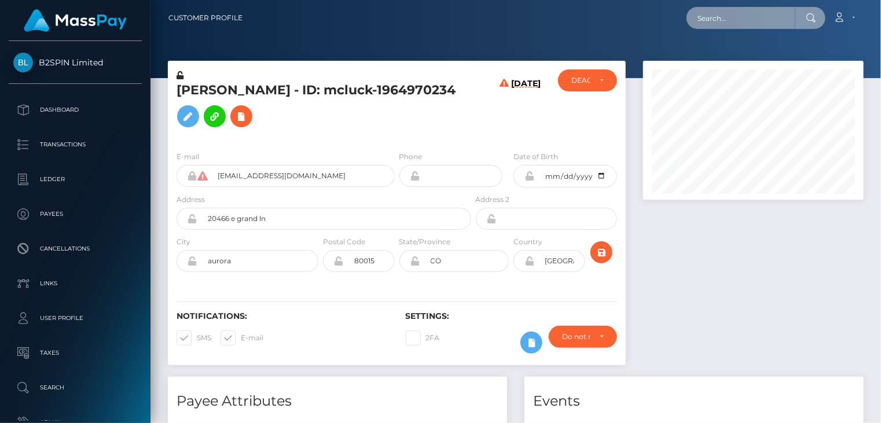
paste input "c6adf42a-9d95-11f0-bd85-0694aced620b"
type input "c6adf42a-9d95-11f0-bd85-0694aced620b"
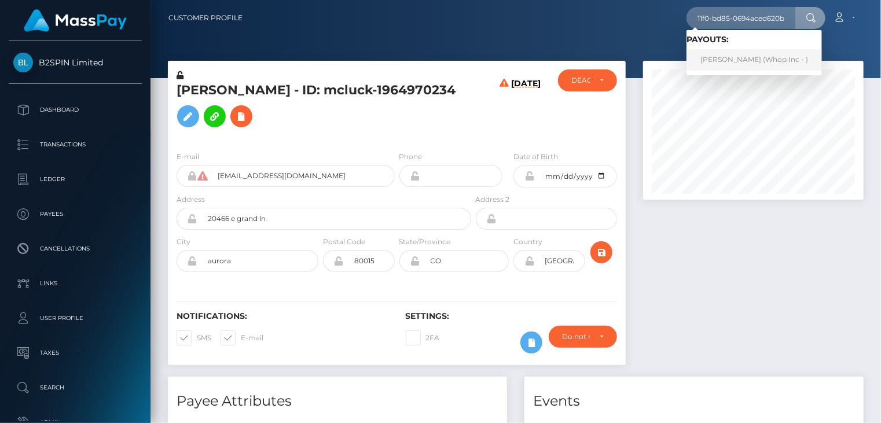
scroll to position [0, 0]
click at [762, 63] on link "BRIAN MUTINDA NZIOKA (Whop Inc - )" at bounding box center [754, 59] width 135 height 21
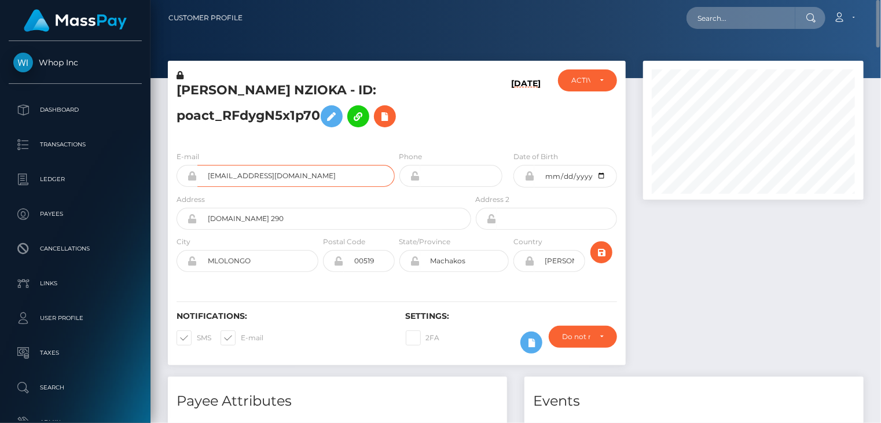
click at [259, 175] on input "brianmutindanzioka@gmail.com" at bounding box center [295, 176] width 197 height 22
click at [207, 89] on h5 "BRIAN MUTINDA NZIOKA - ID: poact_RFdygN5x1p70" at bounding box center [321, 108] width 288 height 52
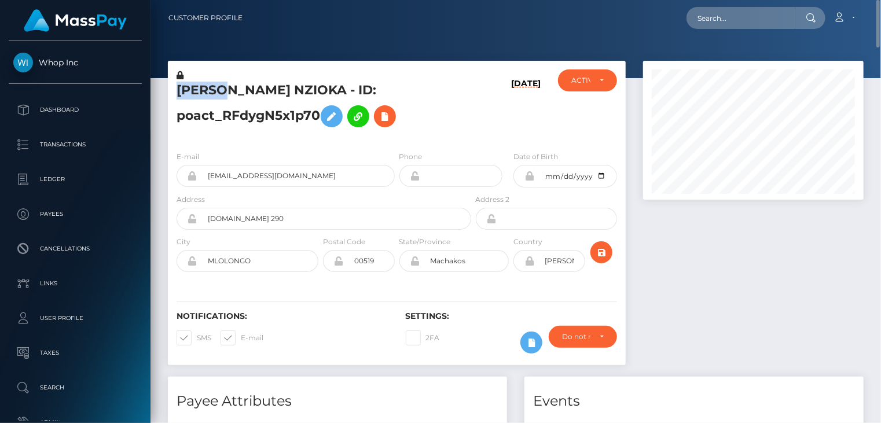
copy h5 "BRIAN"
paste input "933df9cf-9195-4116-9098-491fbf083a61"
type input "933df9cf-9195-4116-9098-491fbf083a61"
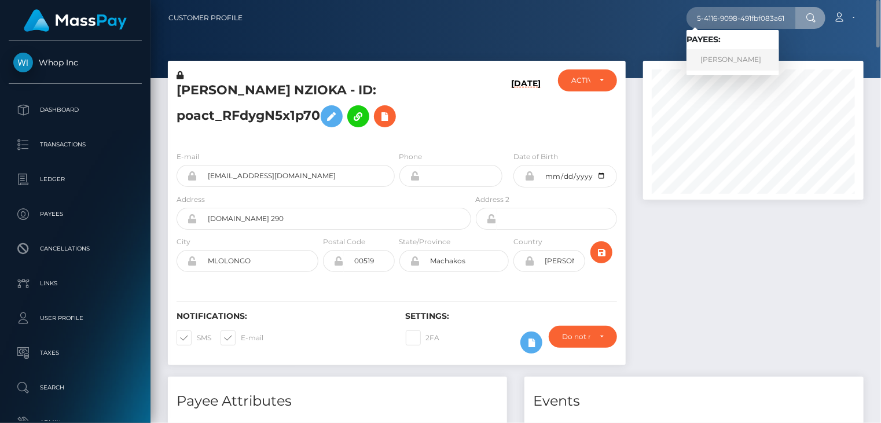
click at [723, 63] on link "Alisa Varlo" at bounding box center [733, 59] width 93 height 21
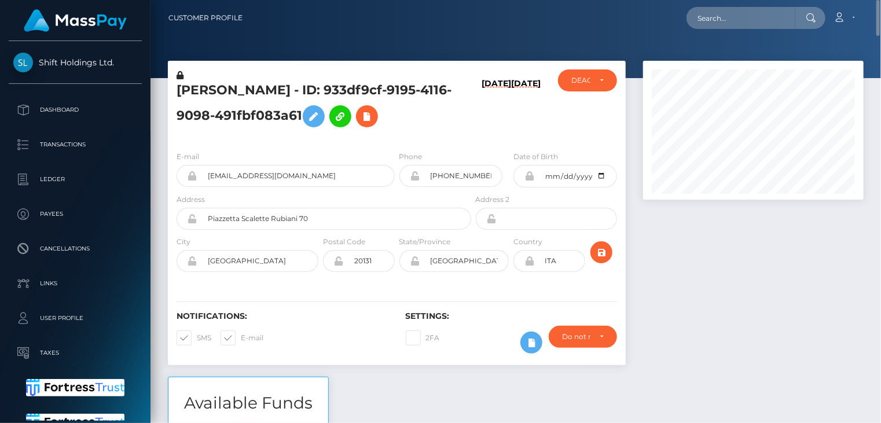
click at [215, 93] on h5 "Alisa Varlo - ID: 933df9cf-9195-4116-9098-491fbf083a61" at bounding box center [321, 108] width 288 height 52
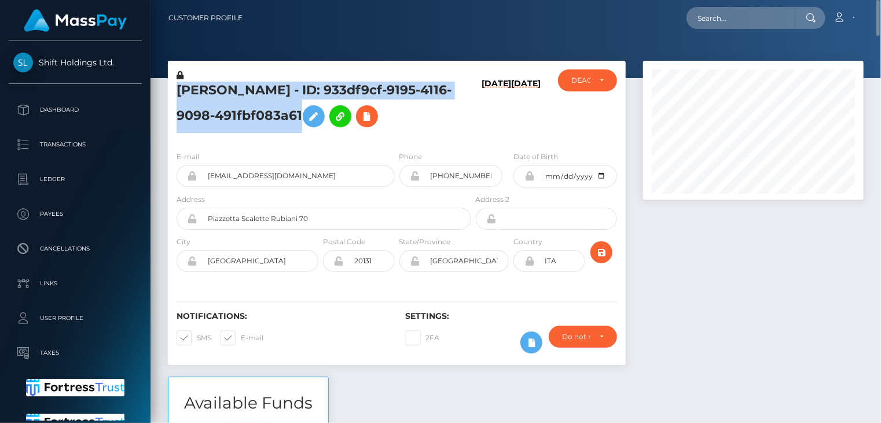
click at [215, 93] on h5 "Alisa Varlo - ID: 933df9cf-9195-4116-9098-491fbf083a61" at bounding box center [321, 108] width 288 height 52
copy h5 "Alisa Varlo - ID: 933df9cf-9195-4116-9098-491fbf083a61"
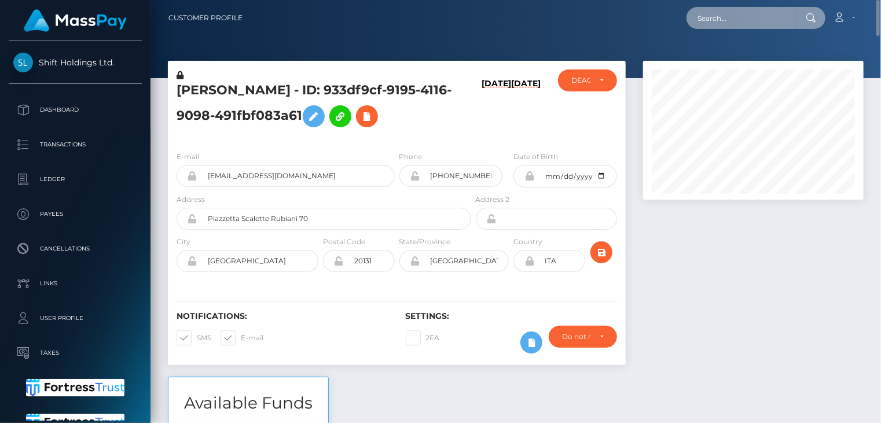
paste input "poact_KmdxnnOp8zlD"
type input "poact_KmdxnnOp8zlD"
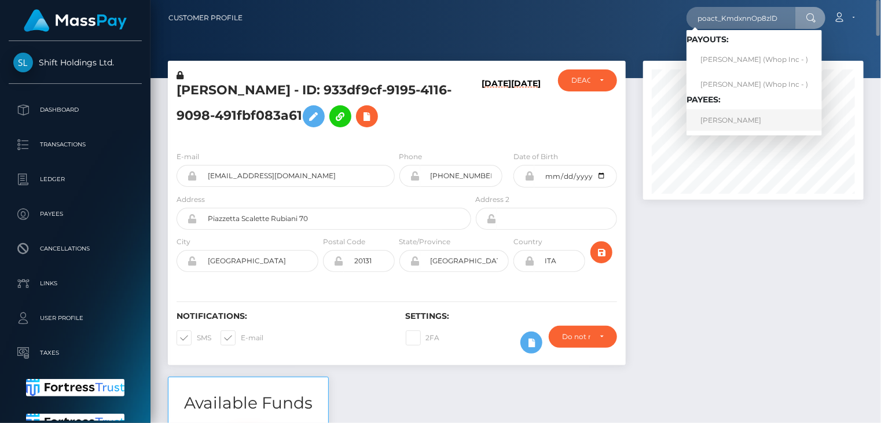
click at [745, 123] on link "TAMARA MELKONYAN" at bounding box center [754, 119] width 135 height 21
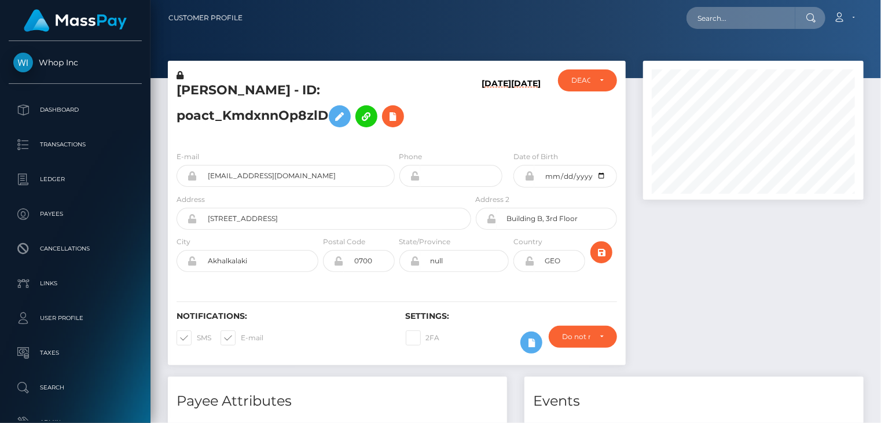
scroll to position [139, 220]
drag, startPoint x: 334, startPoint y: 90, endPoint x: 327, endPoint y: 111, distance: 22.2
click at [327, 111] on h5 "[PERSON_NAME] - ID: poact_KmdxnnOp8zlD" at bounding box center [321, 108] width 288 height 52
copy h5 "ID: poact_KmdxnnOp8zlD"
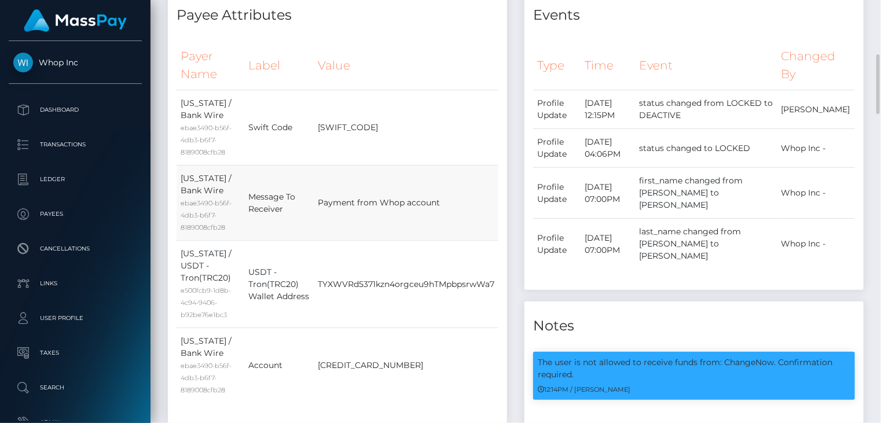
scroll to position [0, 0]
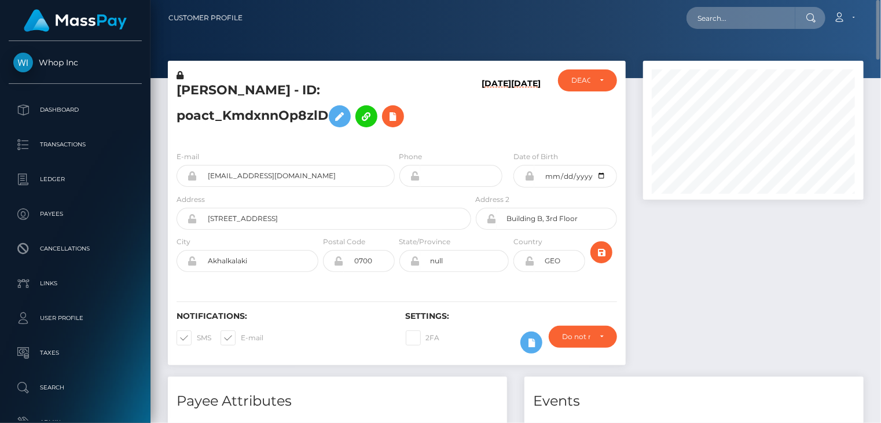
click at [264, 109] on h5 "TAMARA MELKONYAN - ID: poact_KmdxnnOp8zlD" at bounding box center [321, 108] width 288 height 52
paste input "poact_KV2G0VDuzo6B"
type input "poact_KV2G0VDuzo6B"
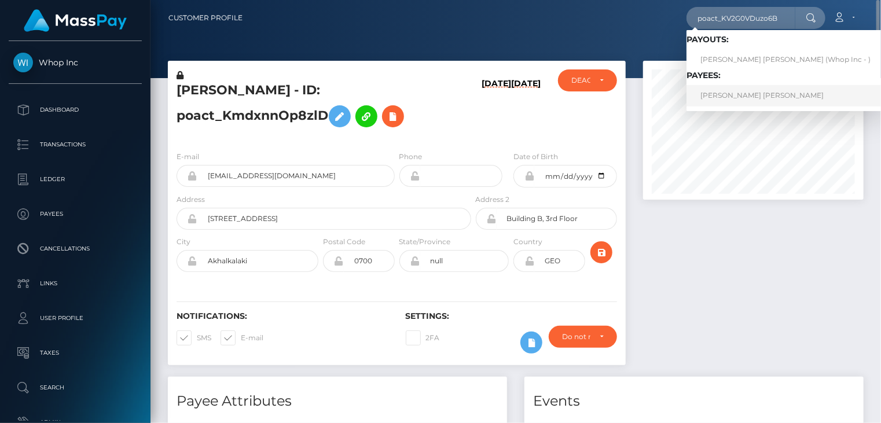
click at [723, 94] on link "JUSTIN MICHAEL TEMPEST" at bounding box center [786, 95] width 198 height 21
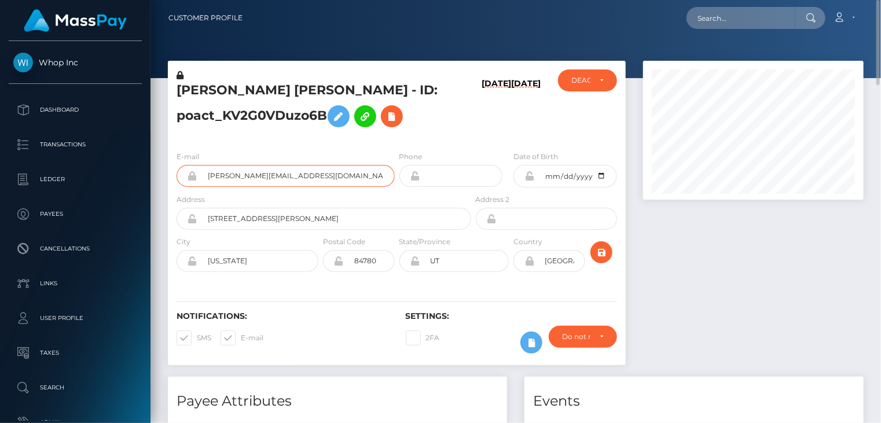
click at [267, 178] on input "[PERSON_NAME][EMAIL_ADDRESS][DOMAIN_NAME]" at bounding box center [295, 176] width 197 height 22
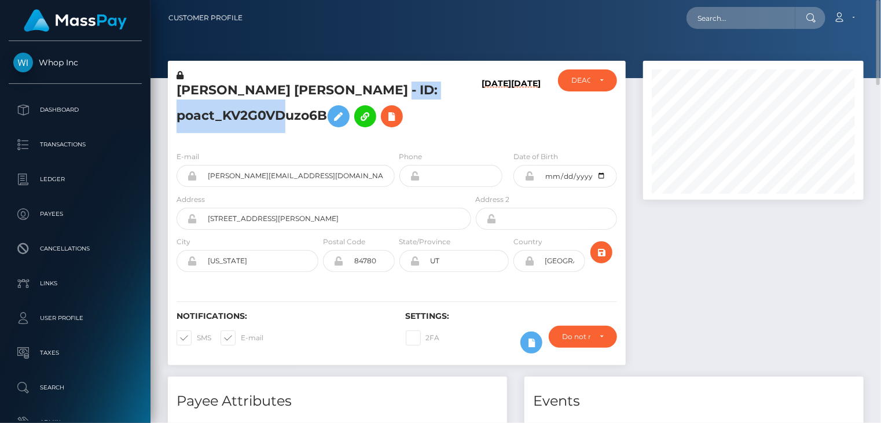
drag, startPoint x: 366, startPoint y: 91, endPoint x: 326, endPoint y: 114, distance: 46.2
click at [326, 114] on h5 "[PERSON_NAME] [PERSON_NAME] - ID: poact_KV2G0VDuzo6B" at bounding box center [321, 108] width 288 height 52
copy h5 "ID: poact_KV2G0VDuzo6B"
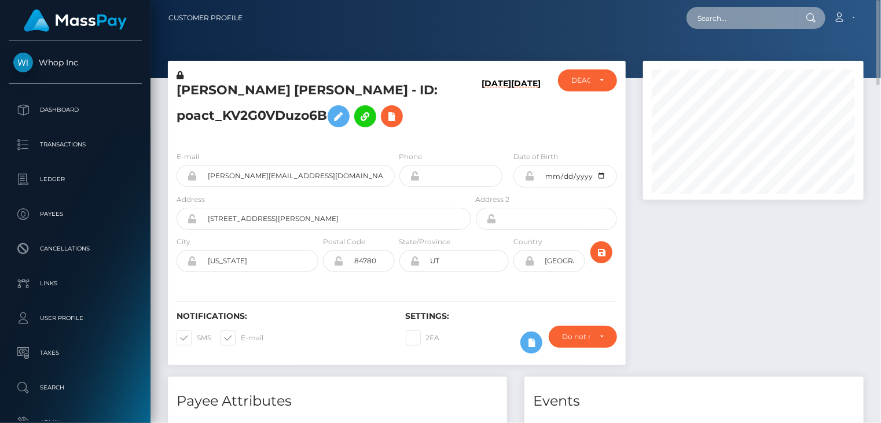
paste input "poact_gWWNXtNtKVcp"
type input "poact_gWWNXtNtKVcp"
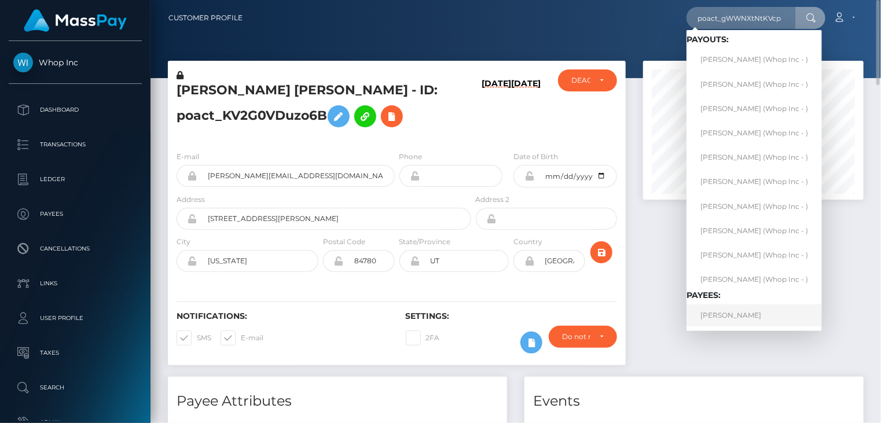
click at [729, 314] on link "[PERSON_NAME]" at bounding box center [754, 315] width 135 height 21
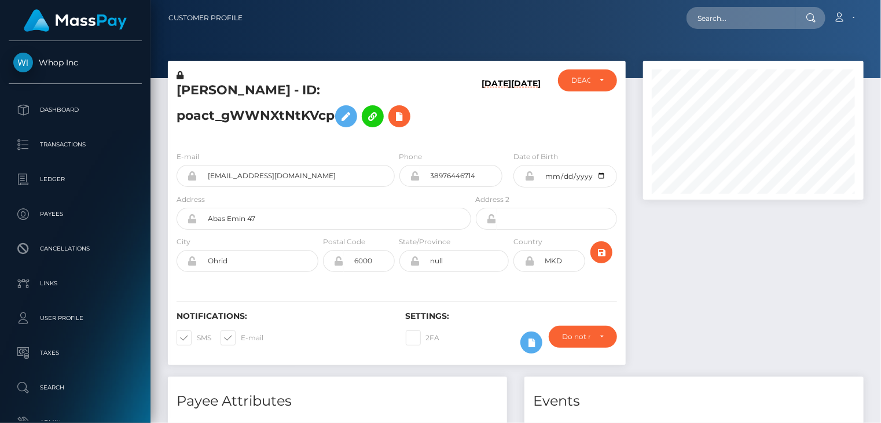
scroll to position [139, 220]
click at [243, 175] on input "[EMAIL_ADDRESS][DOMAIN_NAME]" at bounding box center [295, 176] width 197 height 22
drag, startPoint x: 316, startPoint y: 91, endPoint x: 329, endPoint y: 111, distance: 23.8
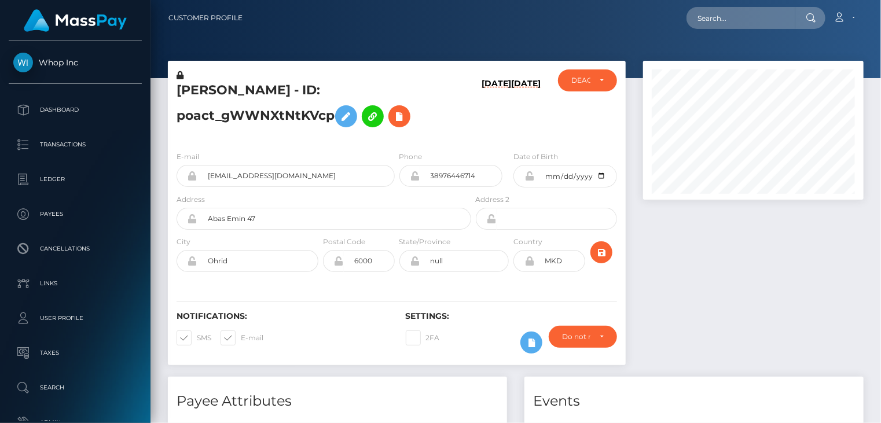
click at [329, 111] on h5 "[PERSON_NAME] - ID: poact_gWWNXtNtKVcp" at bounding box center [321, 108] width 288 height 52
copy h5 "ID: poact_gWWNXtNtKVcp"
click at [200, 80] on div "[PERSON_NAME] - ID: poact_gWWNXtNtKVcp" at bounding box center [321, 105] width 306 height 72
click at [199, 88] on h5 "[PERSON_NAME] - ID: poact_gWWNXtNtKVcp" at bounding box center [321, 108] width 288 height 52
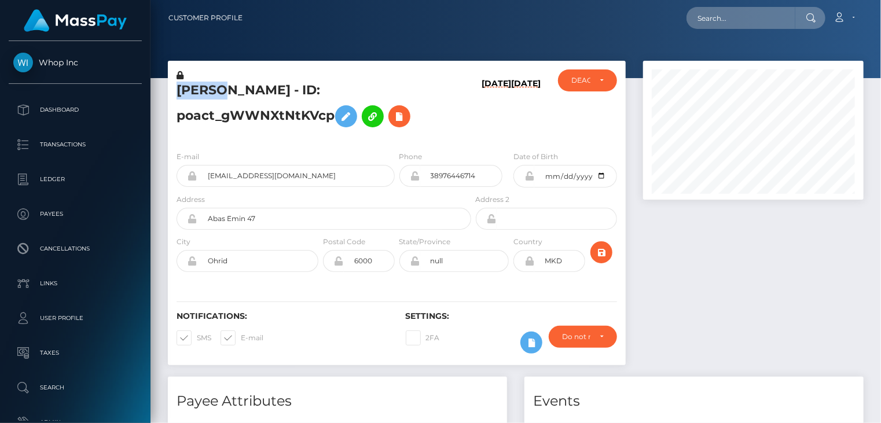
click at [199, 88] on h5 "[PERSON_NAME] - ID: poact_gWWNXtNtKVcp" at bounding box center [321, 108] width 288 height 52
copy h5 "JOVAN"
paste input "poact_gAvFhdfh4Tc7"
type input "poact_gAvFhdfh4Tc7"
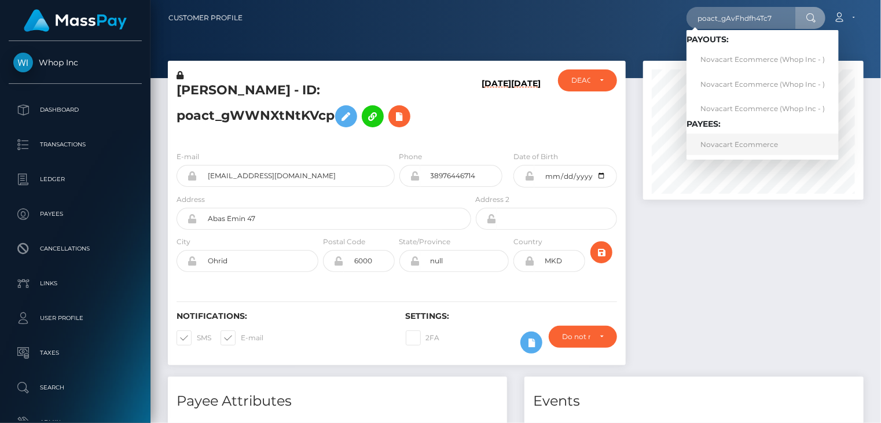
click at [736, 145] on link "Novacart Ecommerce" at bounding box center [763, 144] width 152 height 21
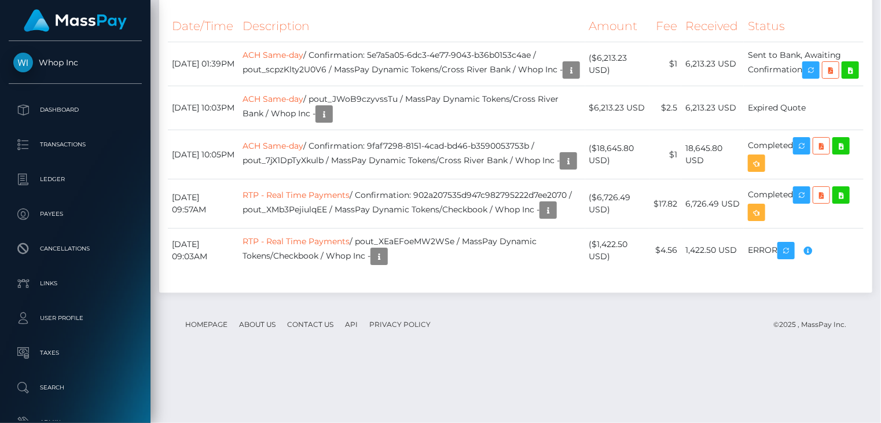
scroll to position [139, 220]
